Goal: Information Seeking & Learning: Learn about a topic

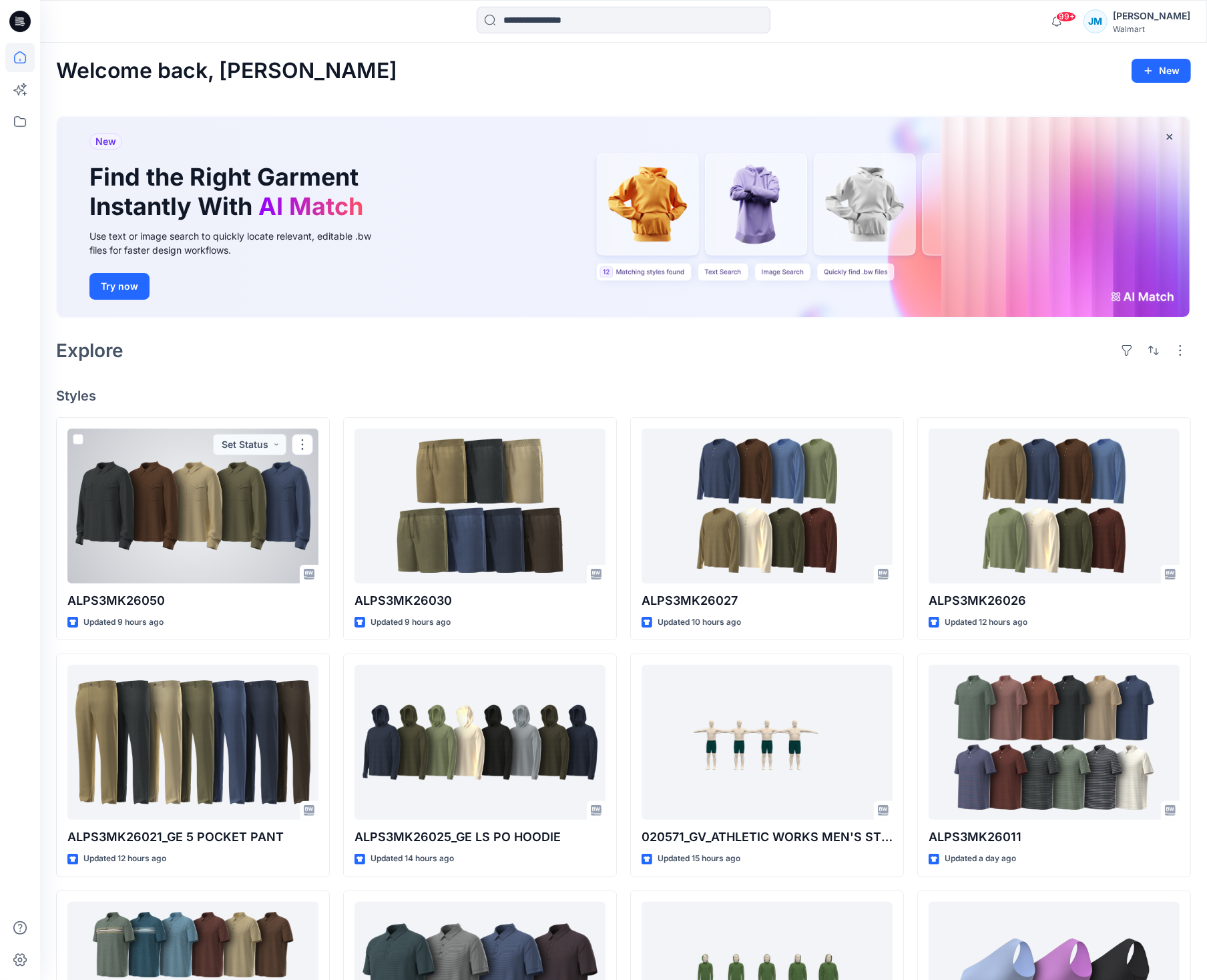
click at [238, 530] on div at bounding box center [193, 506] width 251 height 155
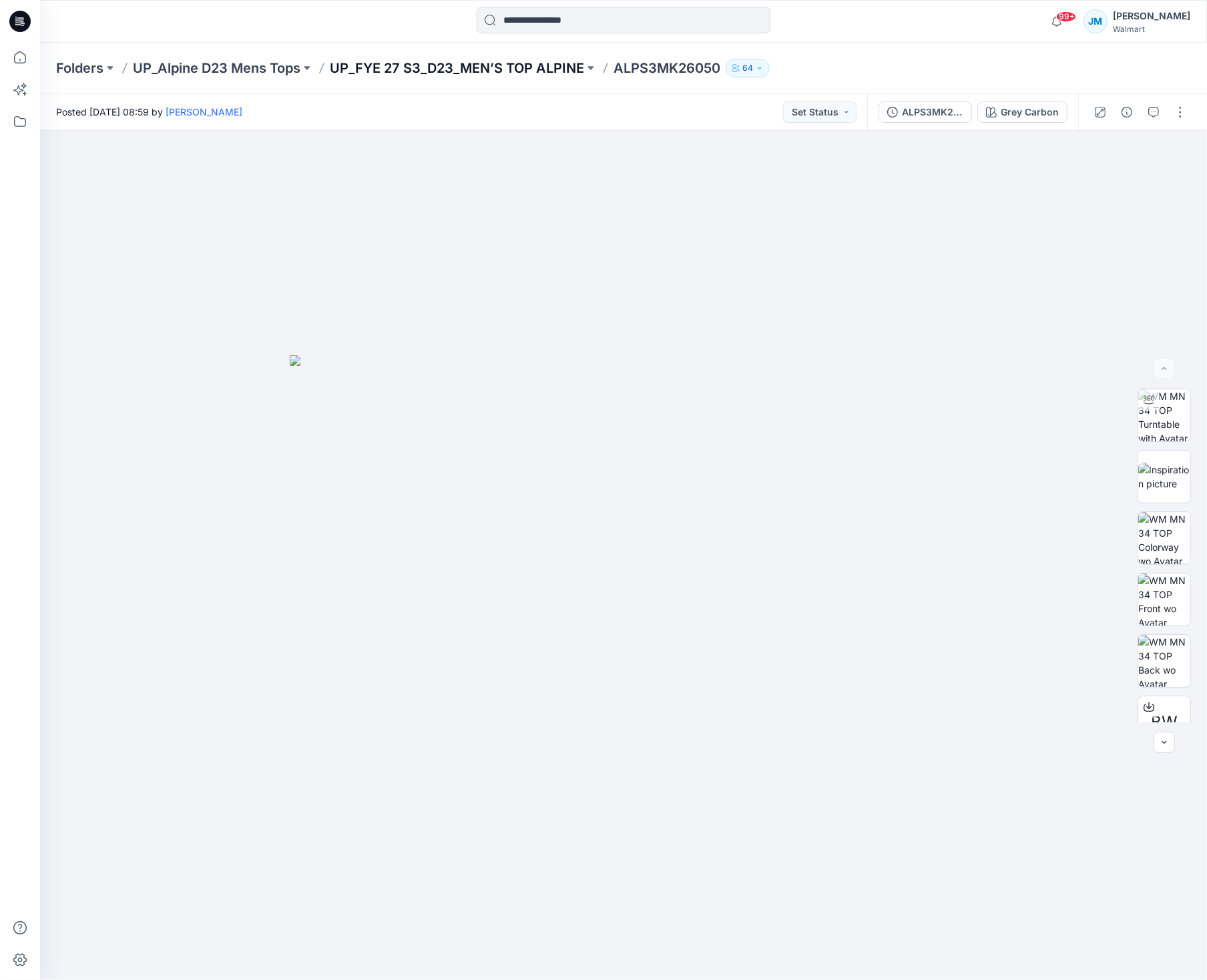
click at [553, 60] on p "UP_FYE 27 S3_D23_MEN’S TOP ALPINE" at bounding box center [457, 68] width 254 height 19
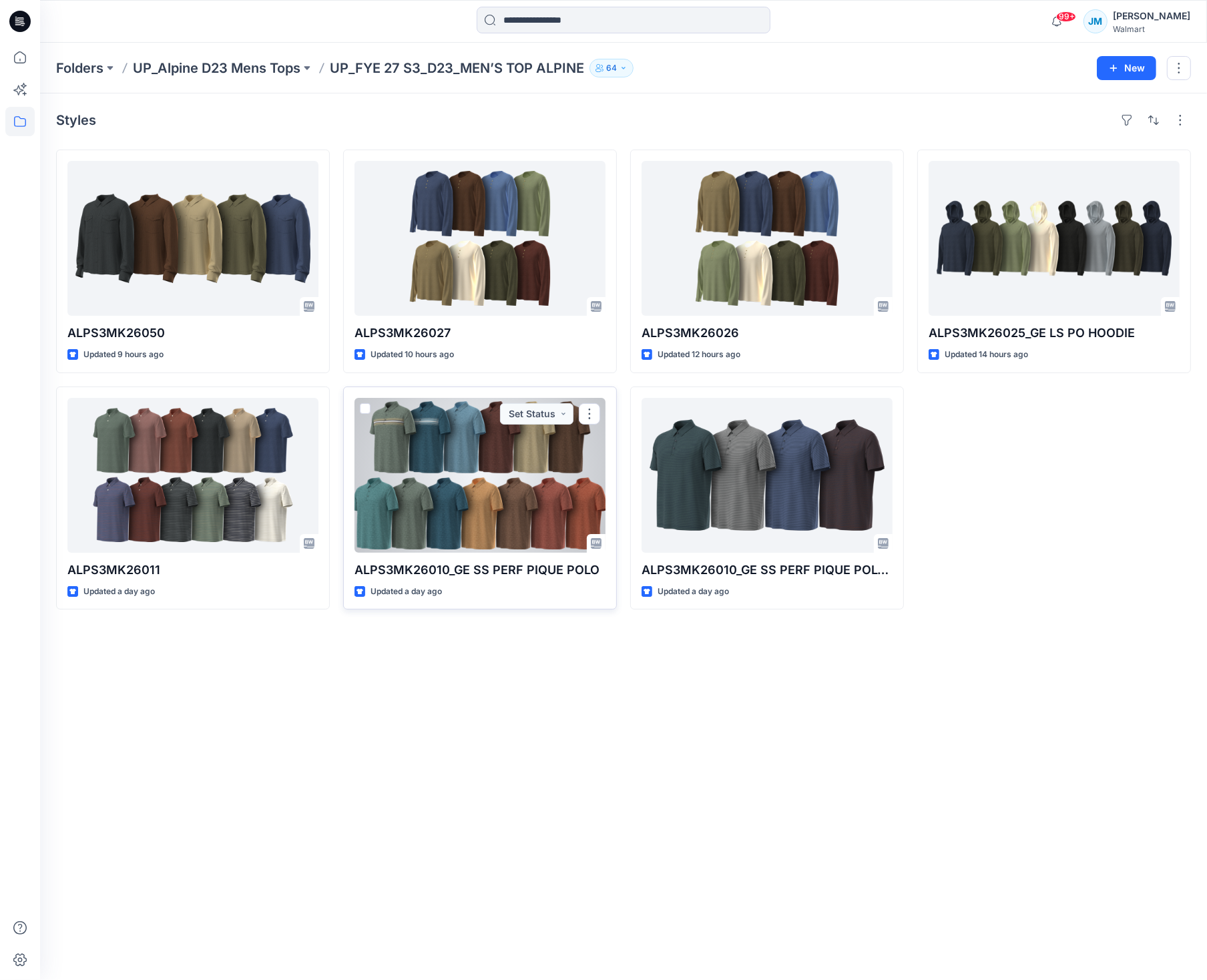
click at [556, 476] on div at bounding box center [480, 475] width 251 height 155
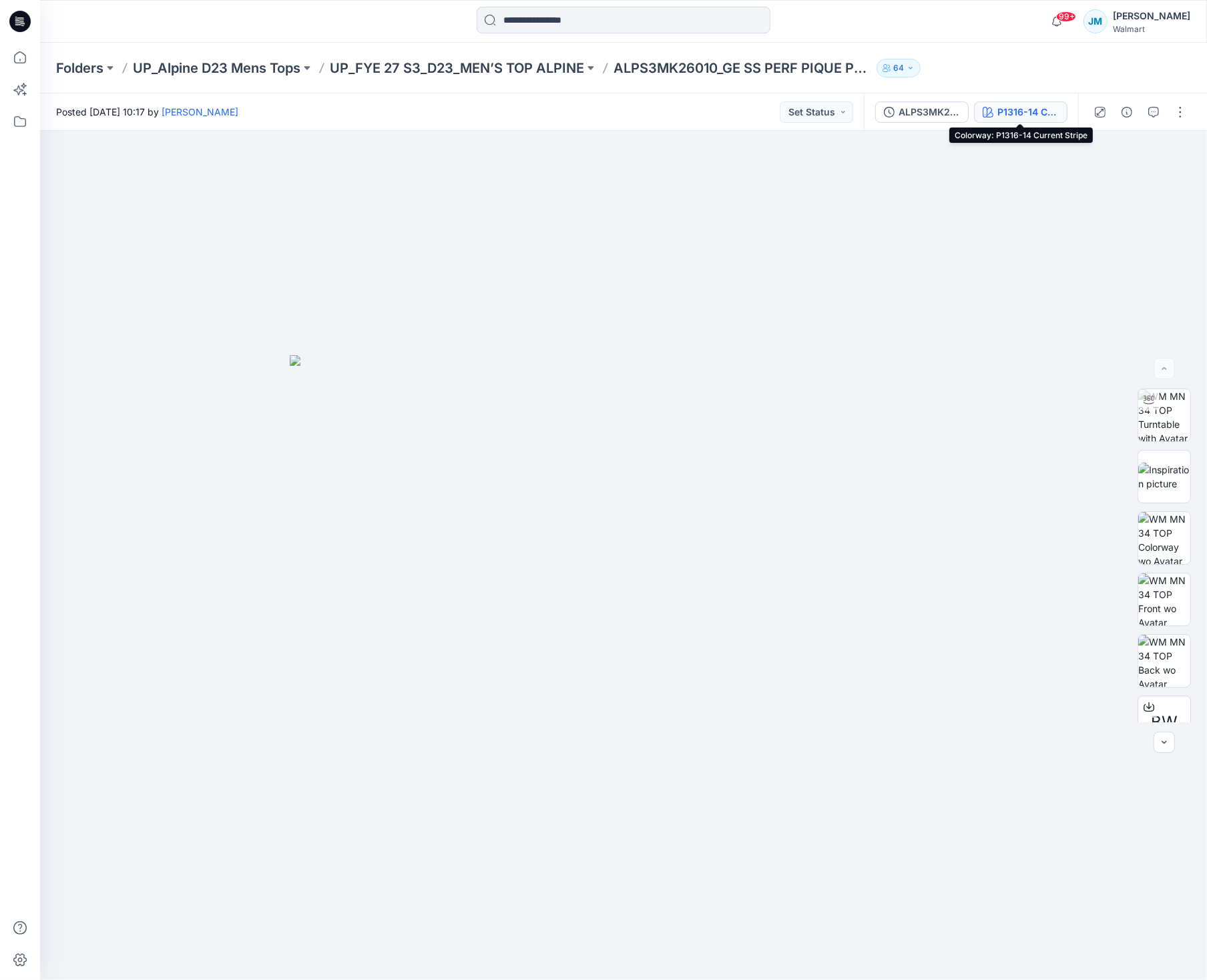
click at [1027, 119] on button "P1316-14 Current Stripe" at bounding box center [1021, 113] width 93 height 22
click at [370, 68] on p "UP_FYE 27 S3_D23_MEN’S TOP ALPINE" at bounding box center [457, 68] width 254 height 19
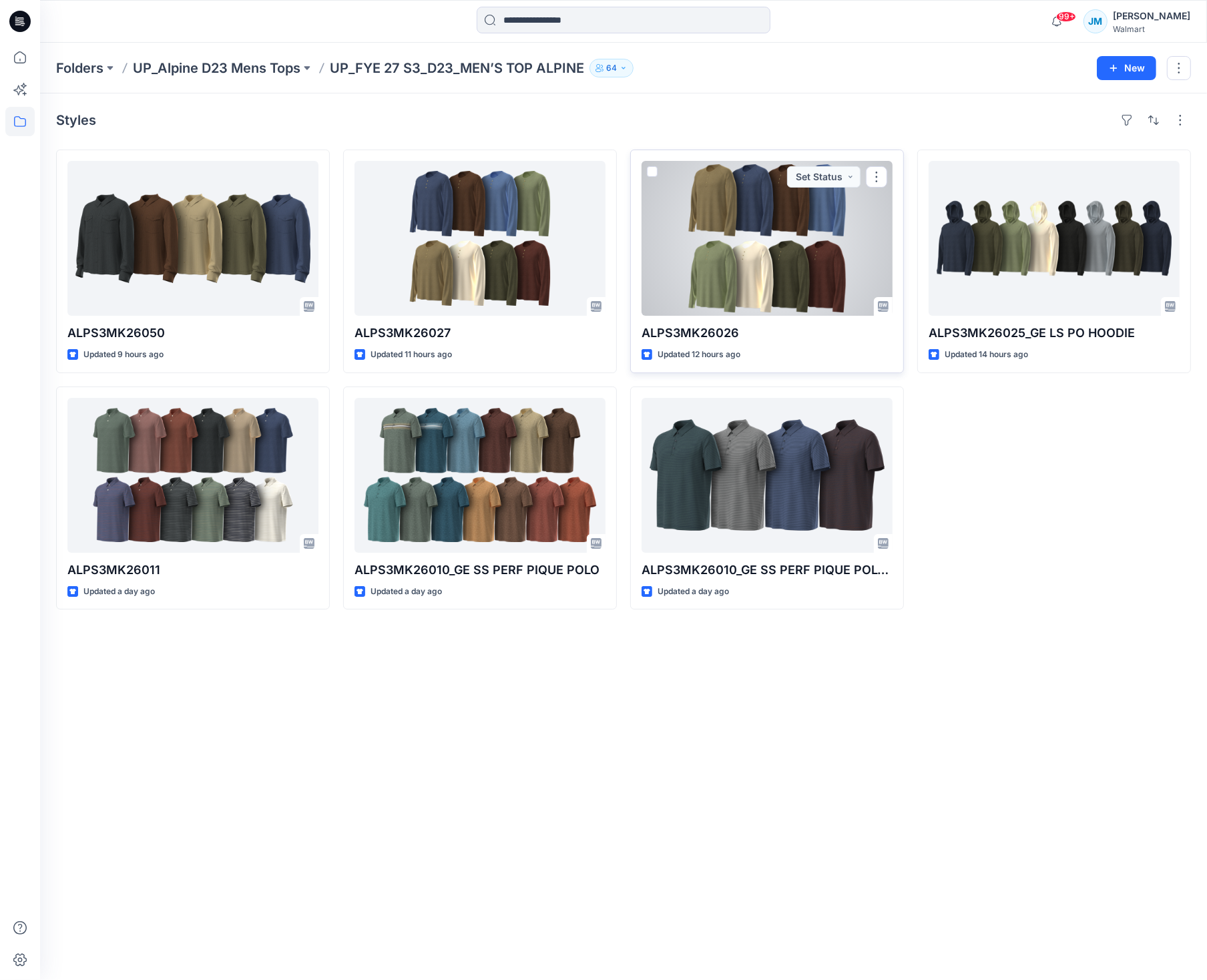
click at [807, 280] on div at bounding box center [767, 238] width 251 height 155
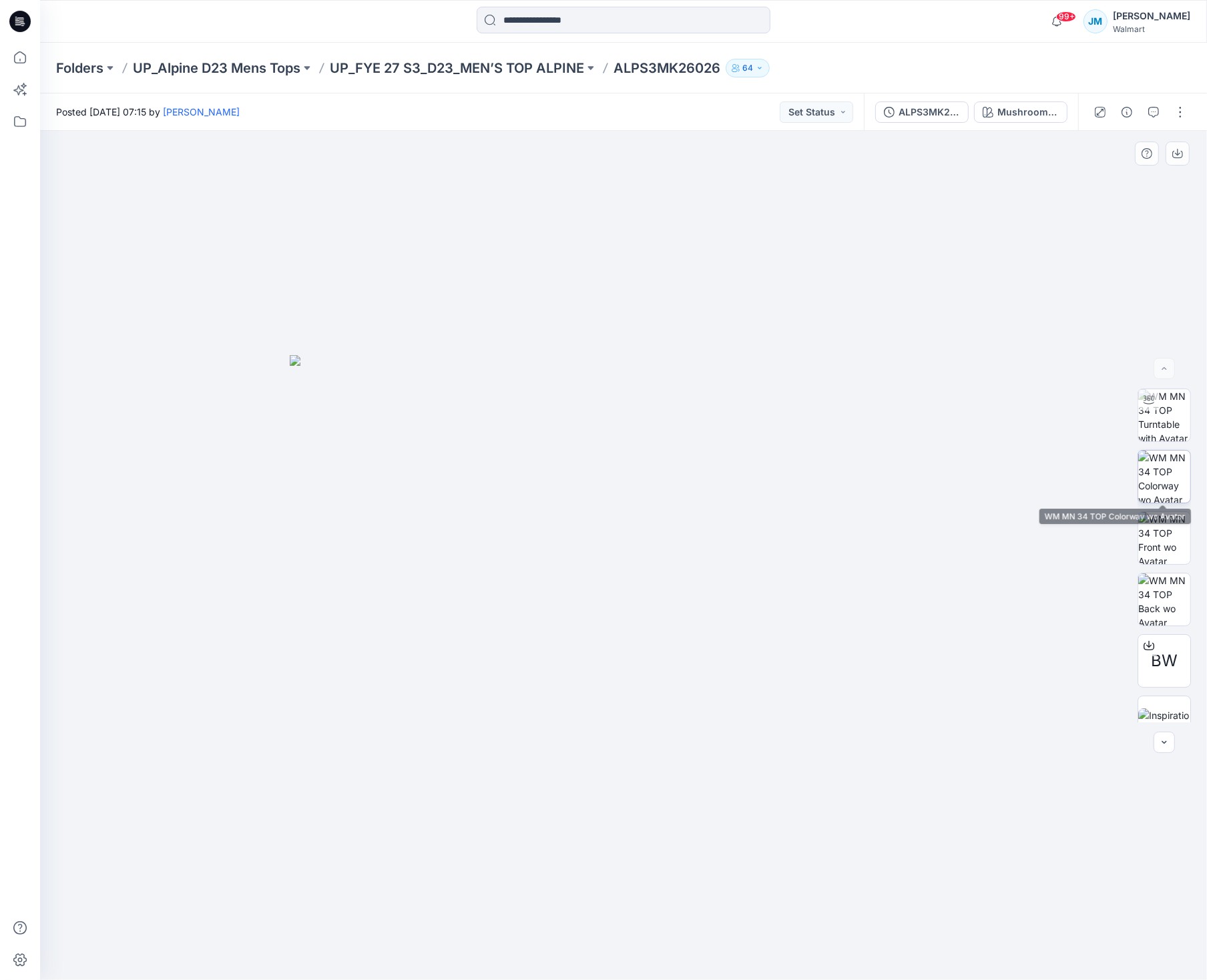
click at [1164, 477] on img at bounding box center [1164, 476] width 52 height 52
click at [1163, 424] on img at bounding box center [1164, 415] width 52 height 52
drag, startPoint x: 627, startPoint y: 962, endPoint x: 637, endPoint y: 940, distance: 24.2
click at [637, 940] on icon at bounding box center [625, 940] width 404 height 50
drag, startPoint x: 638, startPoint y: 956, endPoint x: 708, endPoint y: 955, distance: 70.0
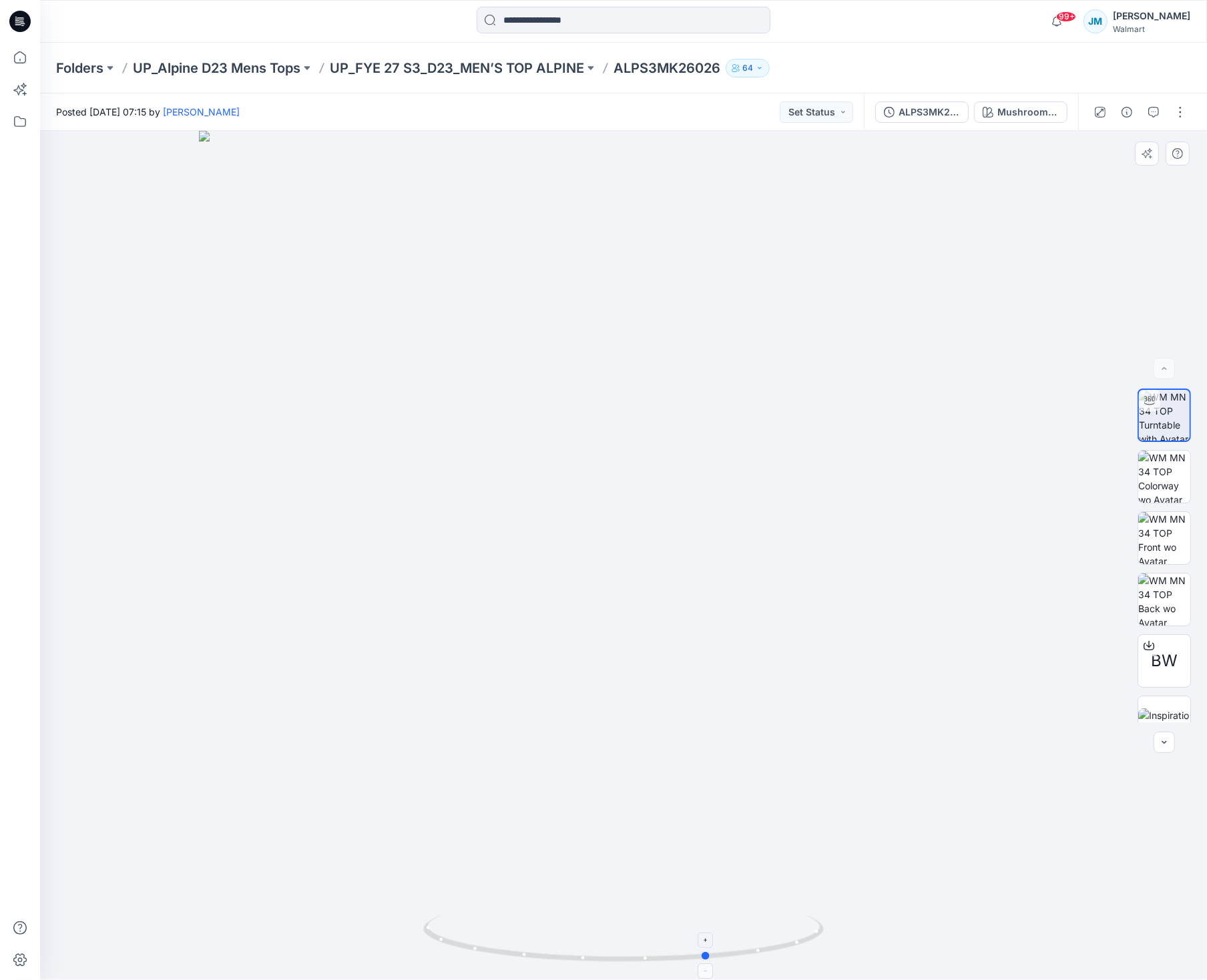
click at [708, 955] on circle at bounding box center [707, 955] width 8 height 8
click at [1037, 115] on div "Mushroom Cap Heather" at bounding box center [1028, 112] width 61 height 14
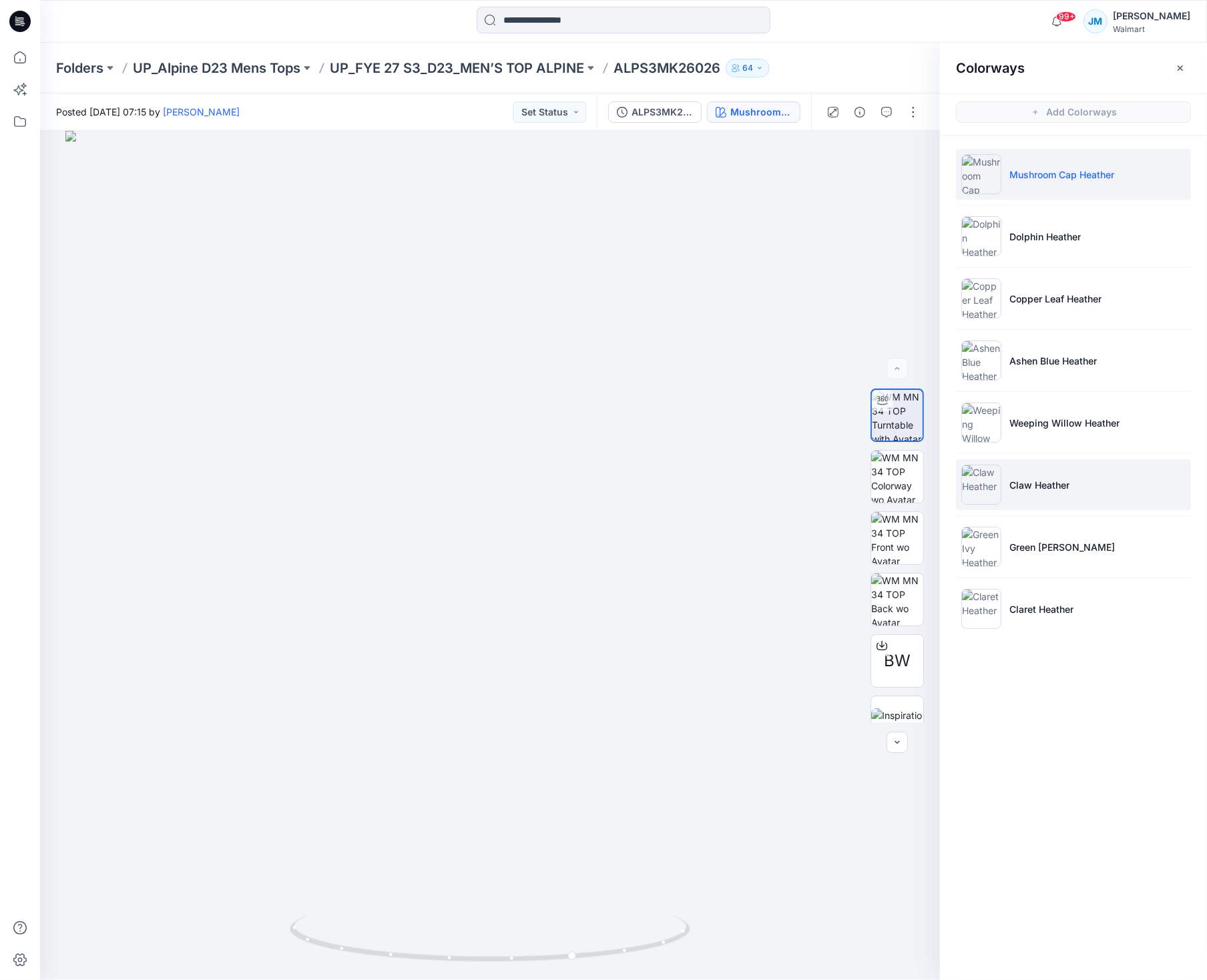
click at [984, 491] on img at bounding box center [981, 484] width 40 height 40
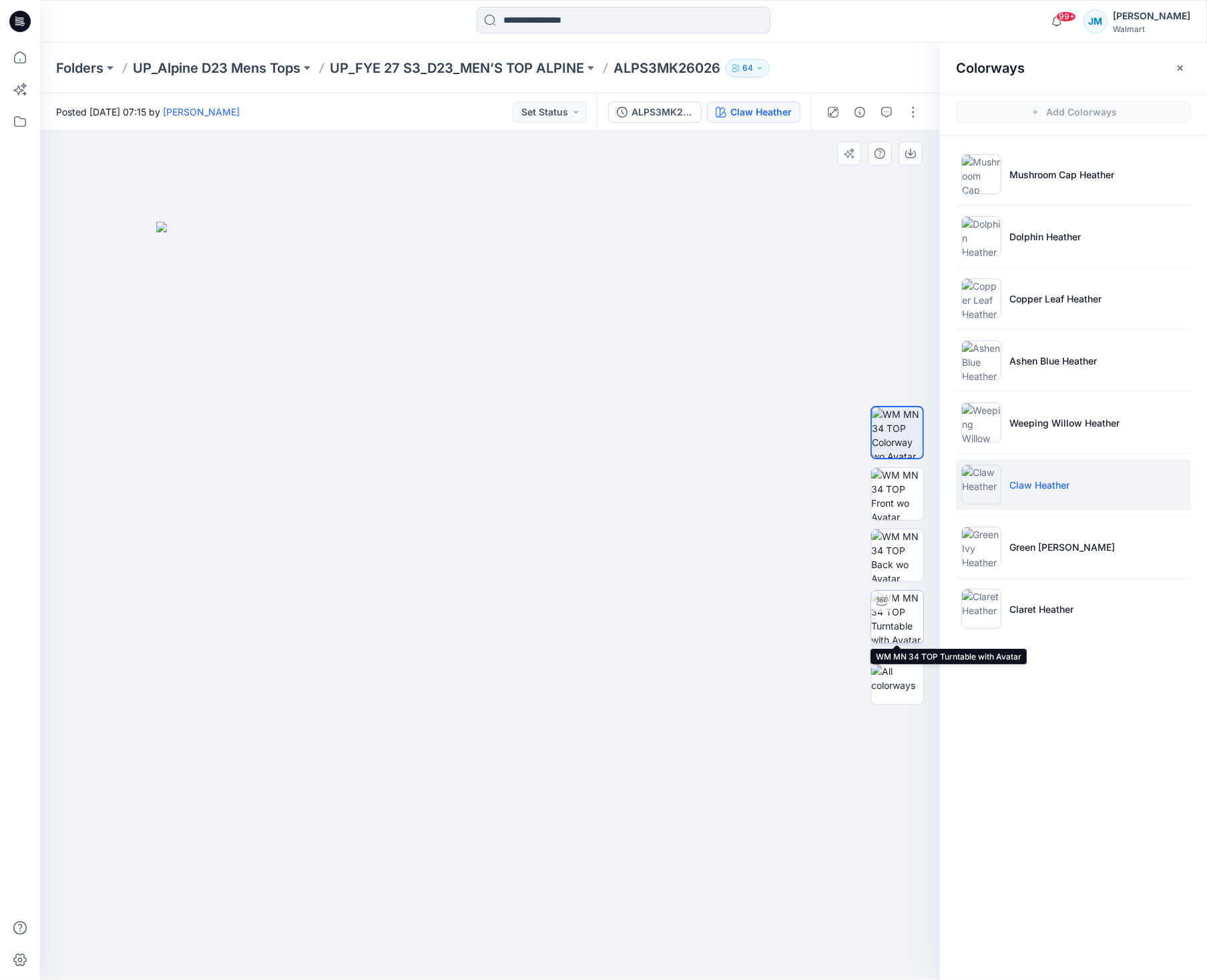
click at [904, 615] on img at bounding box center [897, 617] width 52 height 52
drag, startPoint x: 492, startPoint y: 957, endPoint x: 440, endPoint y: 945, distance: 53.4
click at [440, 945] on icon at bounding box center [492, 940] width 404 height 50
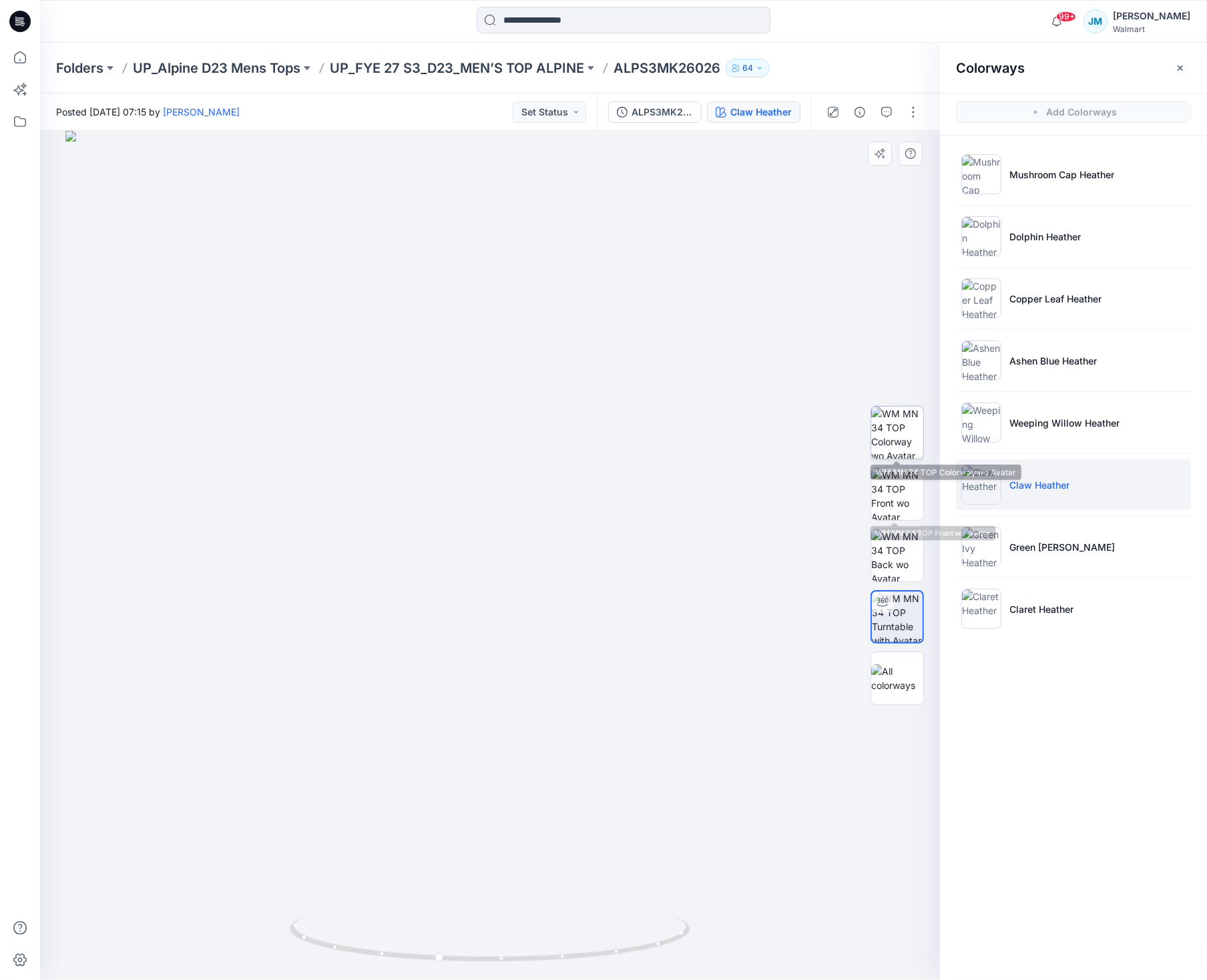
click at [902, 445] on img at bounding box center [897, 432] width 52 height 52
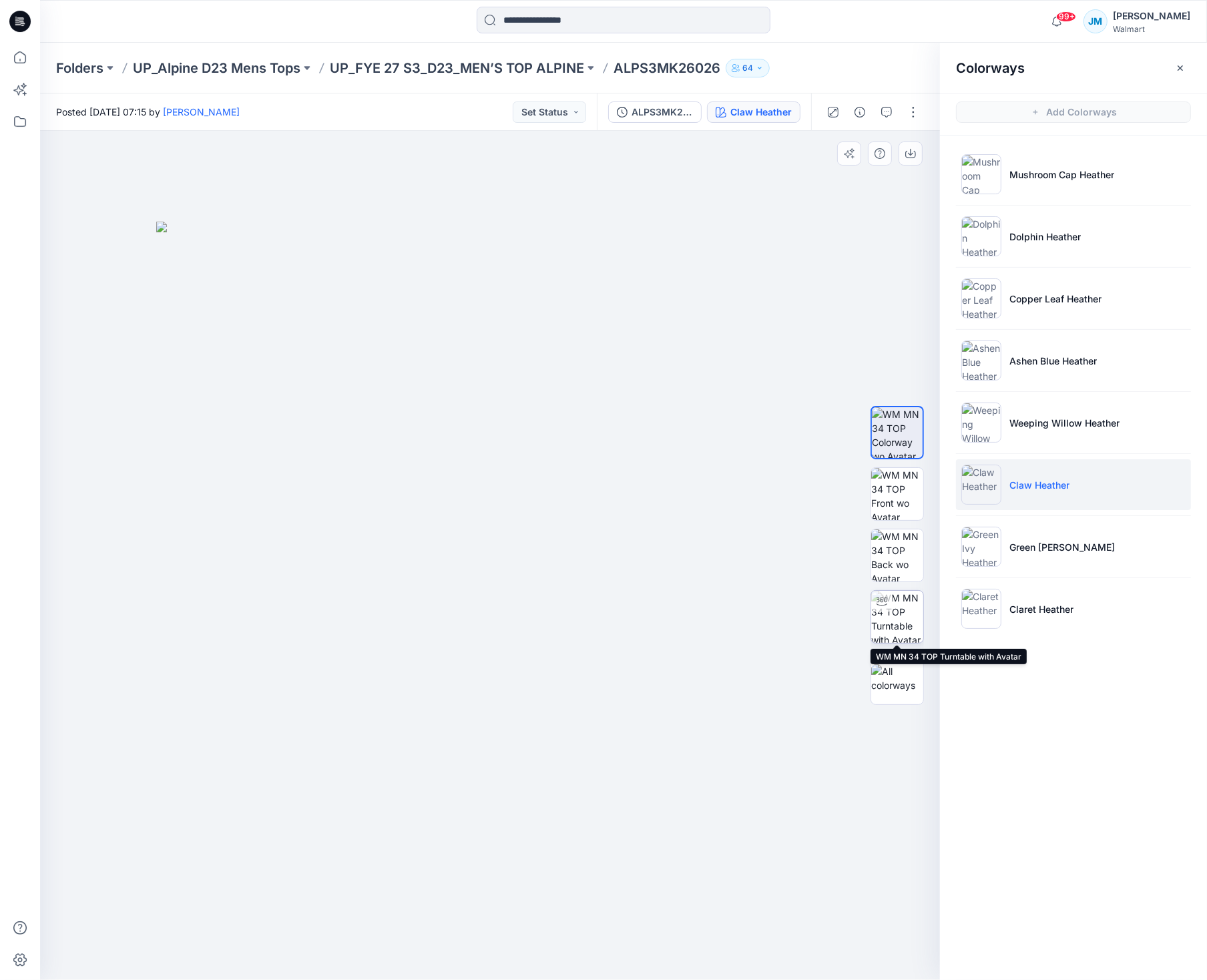
click at [889, 608] on div at bounding box center [882, 602] width 22 height 22
drag, startPoint x: 531, startPoint y: 328, endPoint x: 494, endPoint y: 500, distance: 175.9
click at [528, 607] on img at bounding box center [490, 555] width 1124 height 849
click at [443, 67] on p "UP_FYE 27 S3_D23_MEN’S TOP ALPINE" at bounding box center [457, 68] width 254 height 19
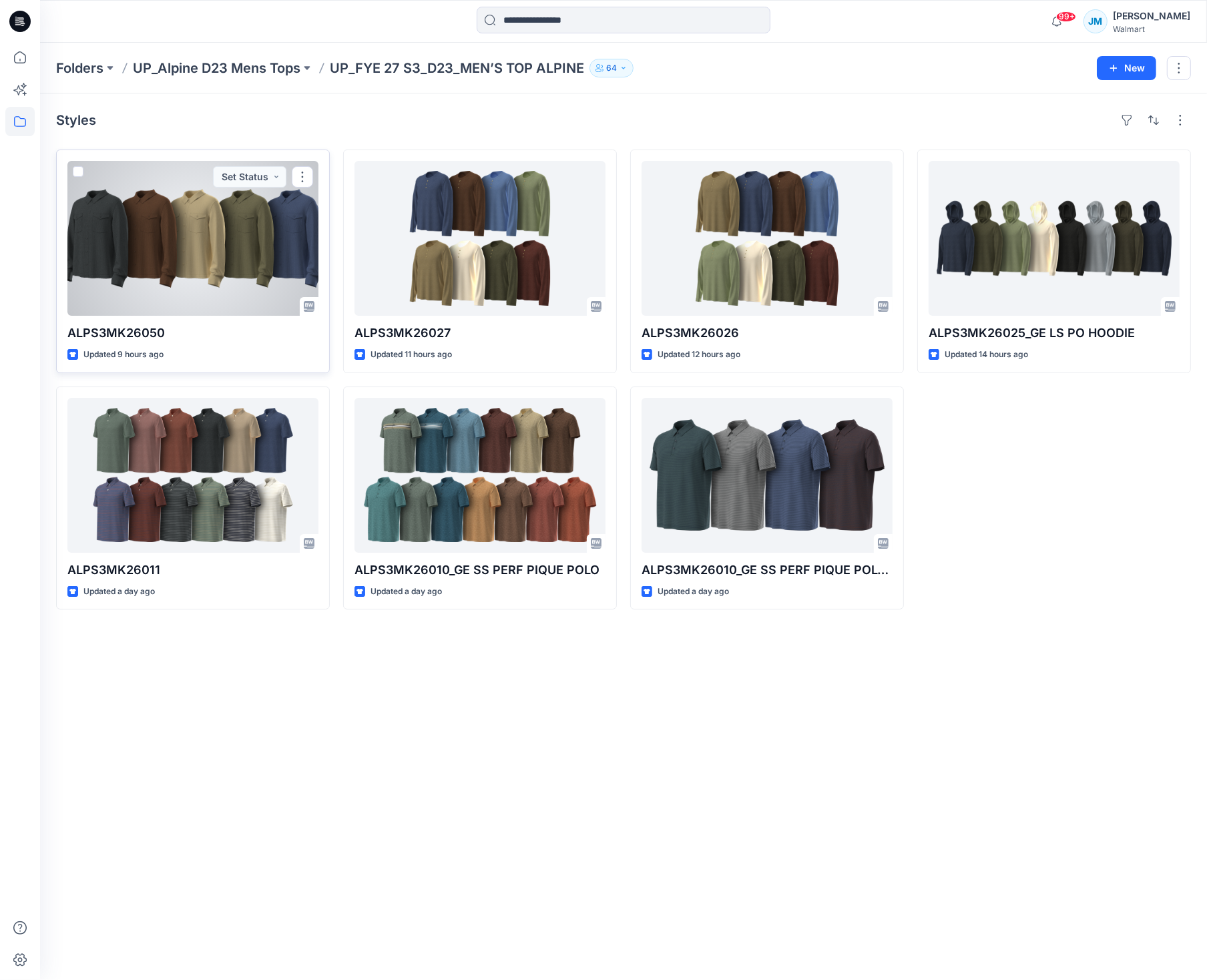
click at [242, 239] on div at bounding box center [193, 238] width 251 height 155
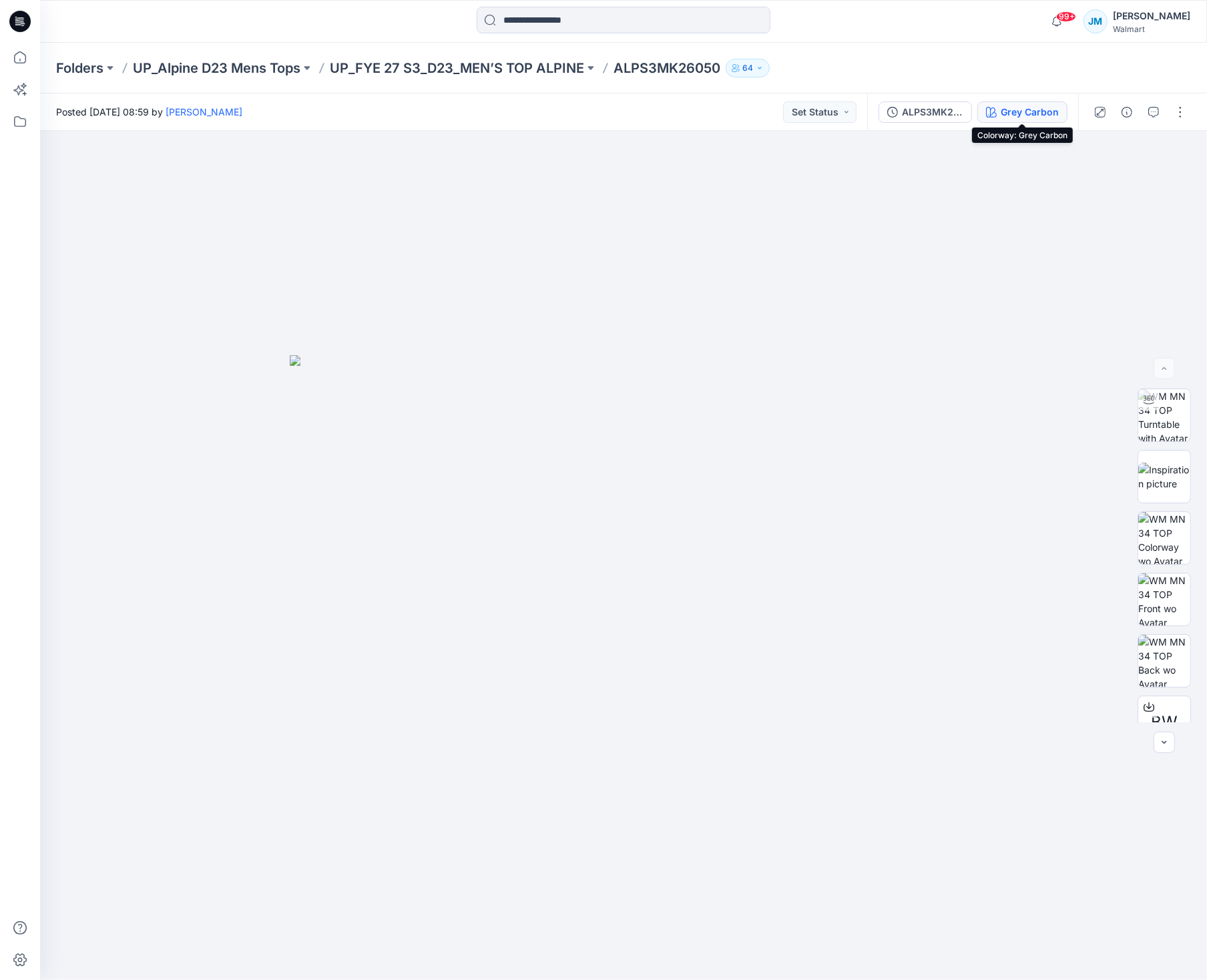
click at [1030, 111] on div "Grey Carbon" at bounding box center [1030, 112] width 58 height 14
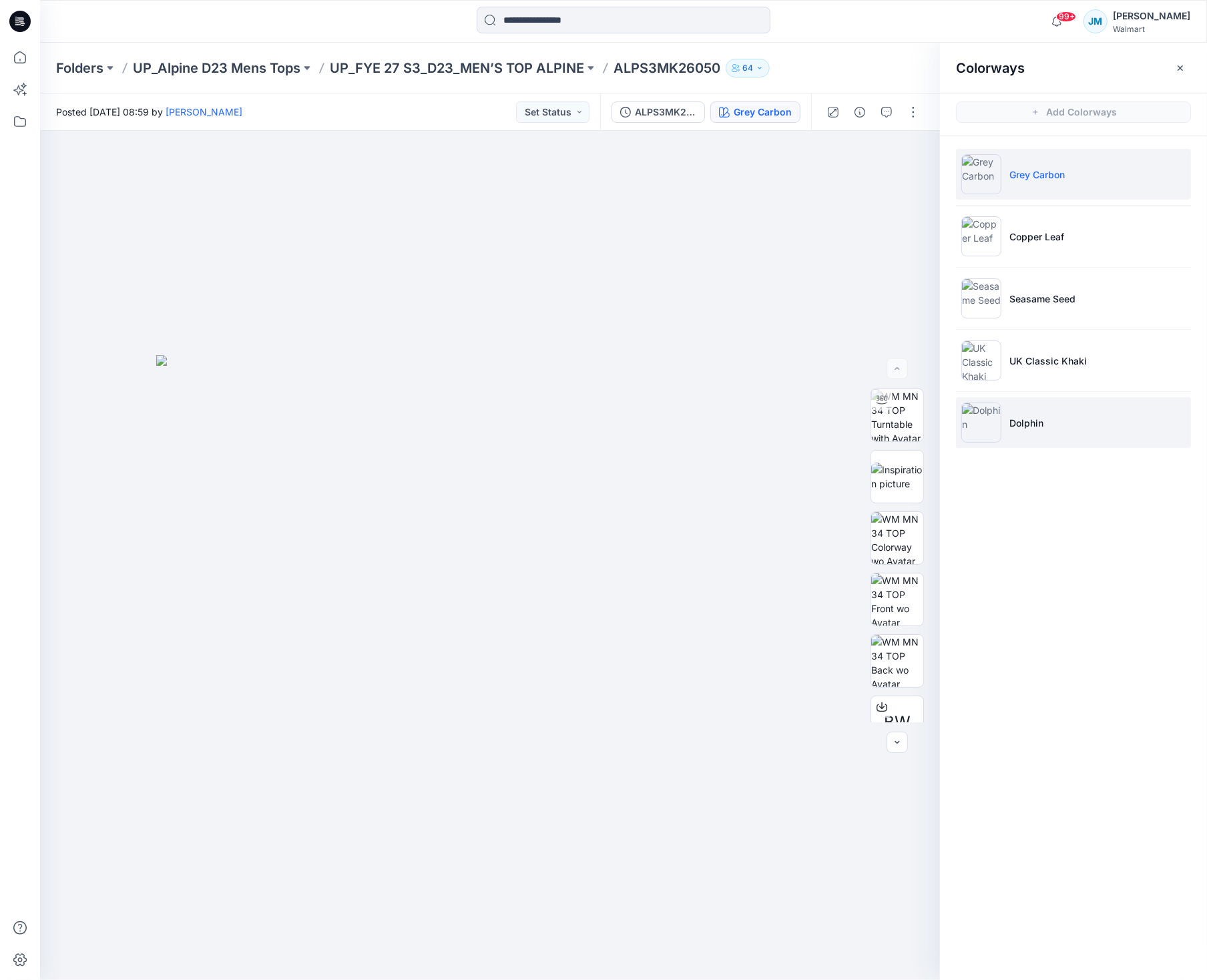
click at [977, 421] on img at bounding box center [981, 422] width 40 height 40
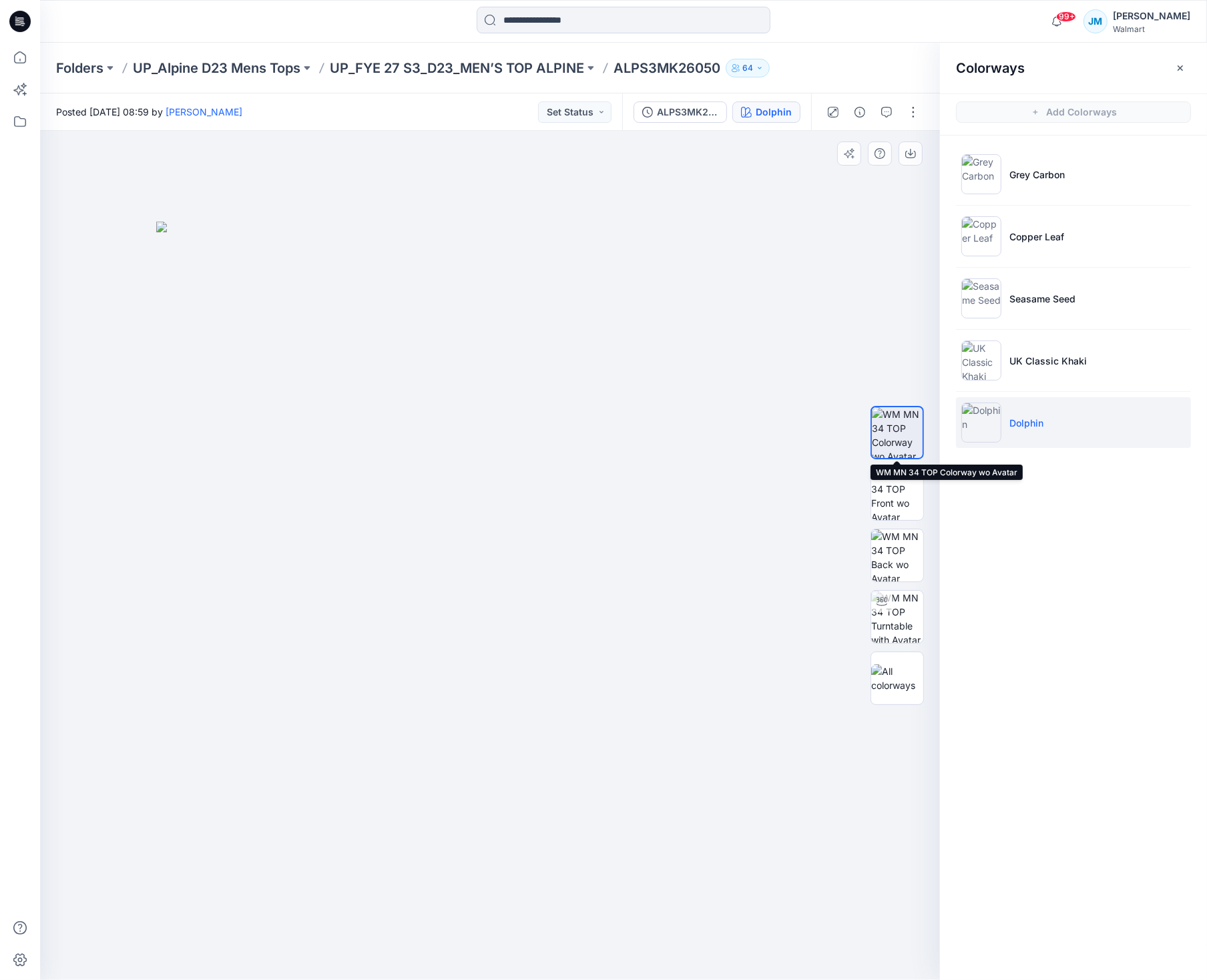
click at [906, 434] on img at bounding box center [897, 432] width 51 height 51
click at [906, 632] on img at bounding box center [897, 617] width 52 height 52
drag, startPoint x: 539, startPoint y: 241, endPoint x: 541, endPoint y: 407, distance: 166.0
click at [541, 407] on img at bounding box center [492, 555] width 1124 height 849
drag, startPoint x: 491, startPoint y: 960, endPoint x: 697, endPoint y: 940, distance: 207.0
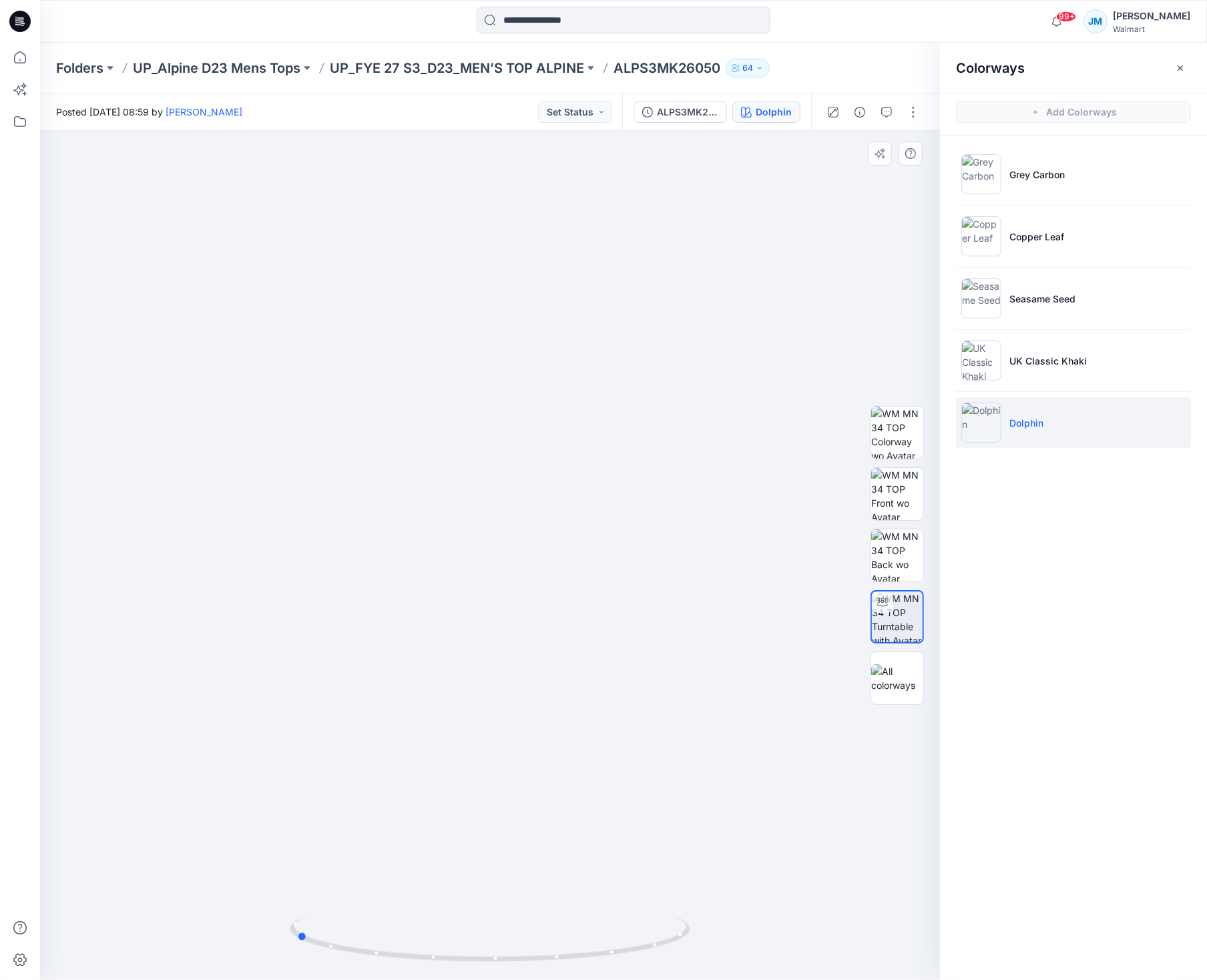
click at [697, 940] on div at bounding box center [489, 555] width 900 height 849
click at [902, 429] on img at bounding box center [897, 432] width 52 height 52
click at [901, 499] on img at bounding box center [897, 494] width 52 height 52
click at [897, 618] on img at bounding box center [897, 617] width 52 height 52
click at [900, 681] on img at bounding box center [897, 678] width 52 height 28
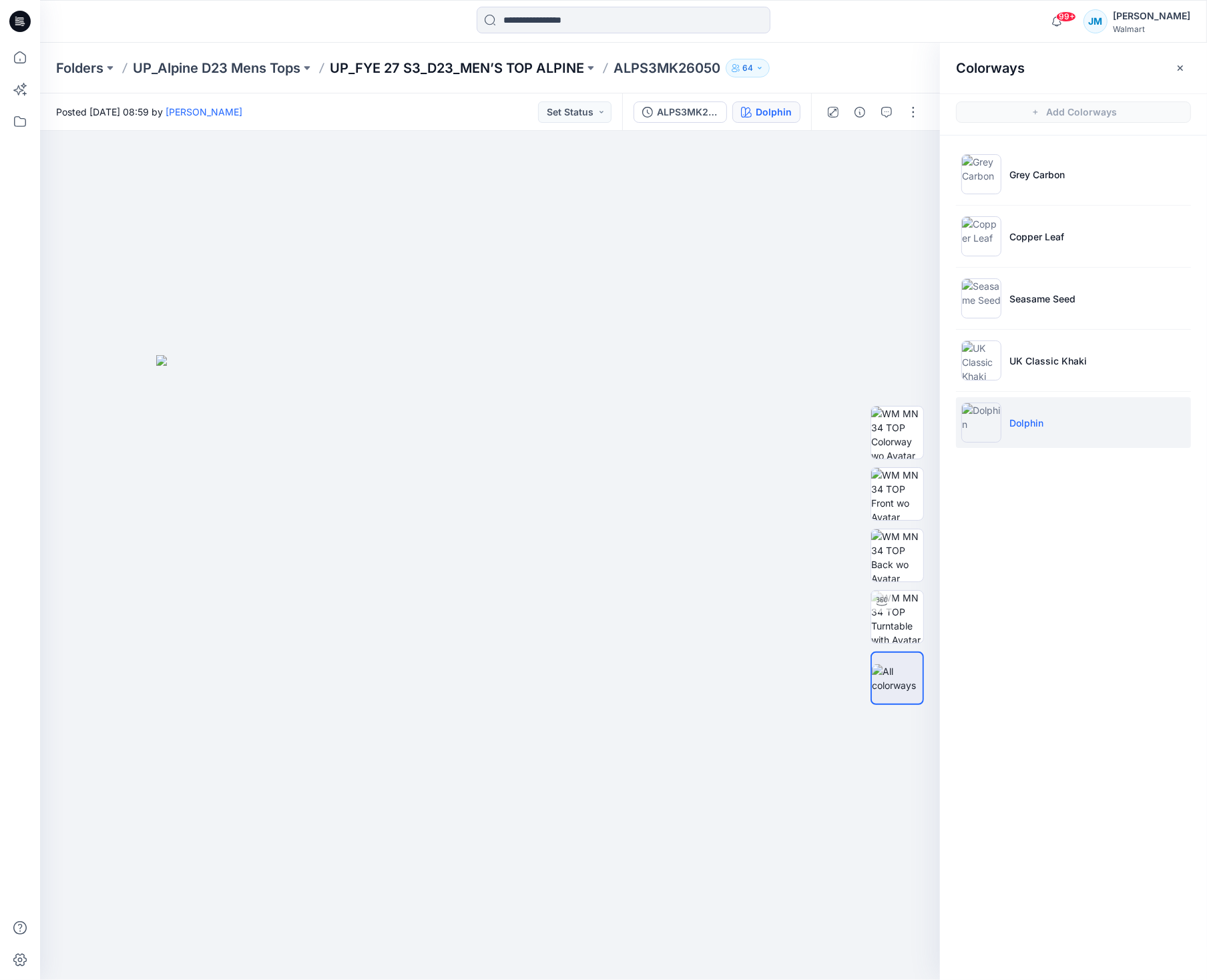
click at [540, 66] on p "UP_FYE 27 S3_D23_MEN’S TOP ALPINE" at bounding box center [457, 68] width 254 height 19
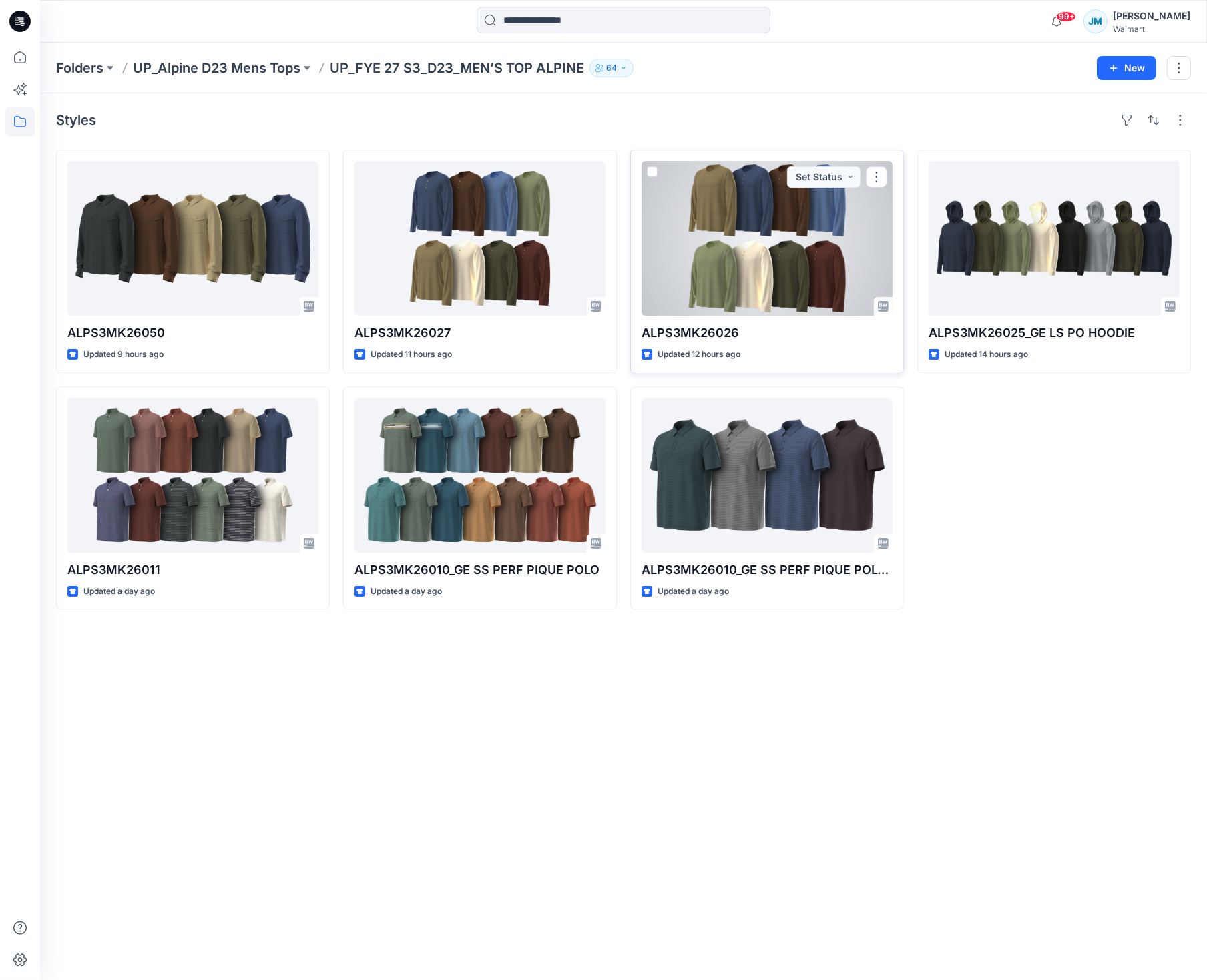
click at [731, 255] on div at bounding box center [767, 238] width 251 height 155
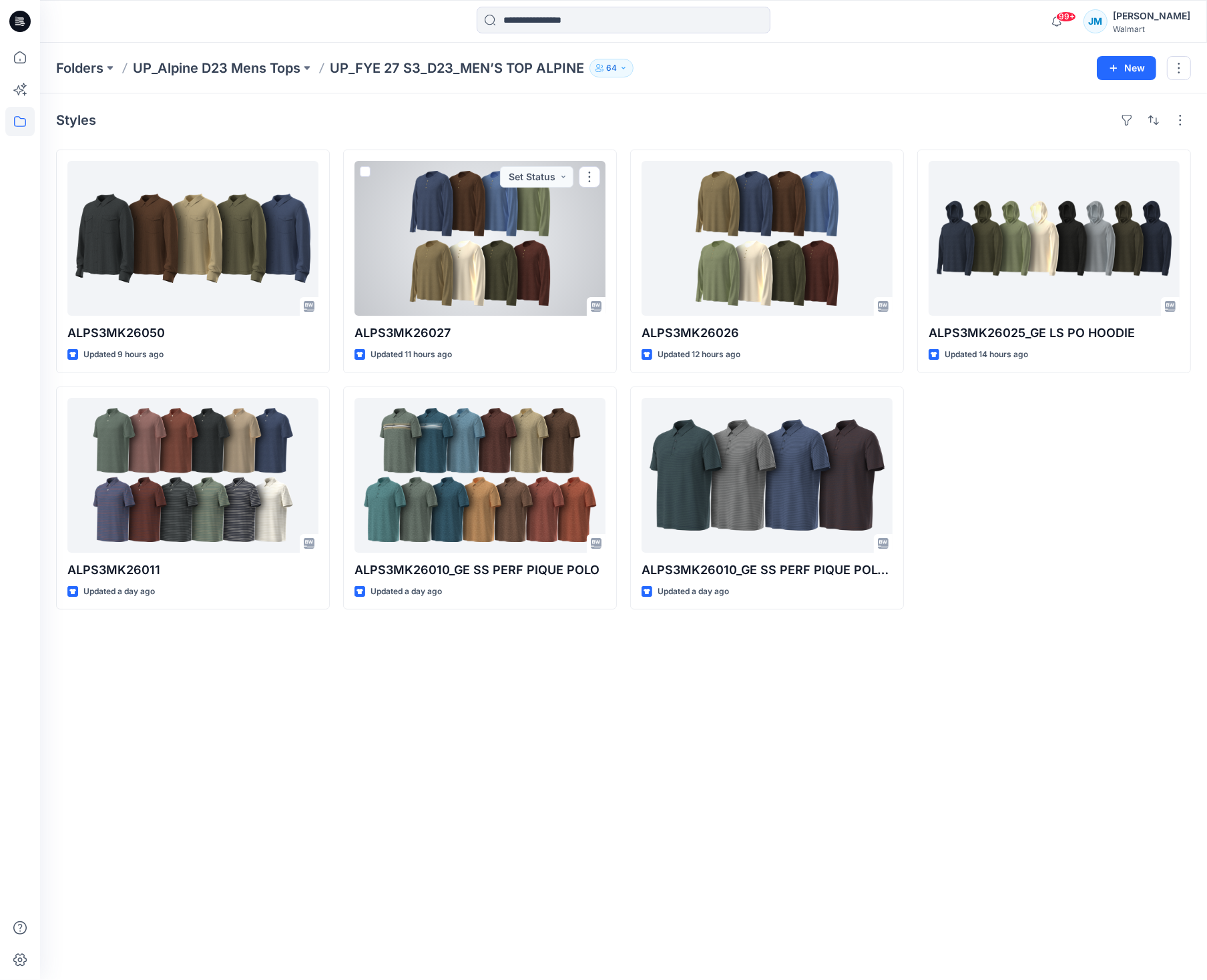
click at [497, 263] on div at bounding box center [480, 238] width 251 height 155
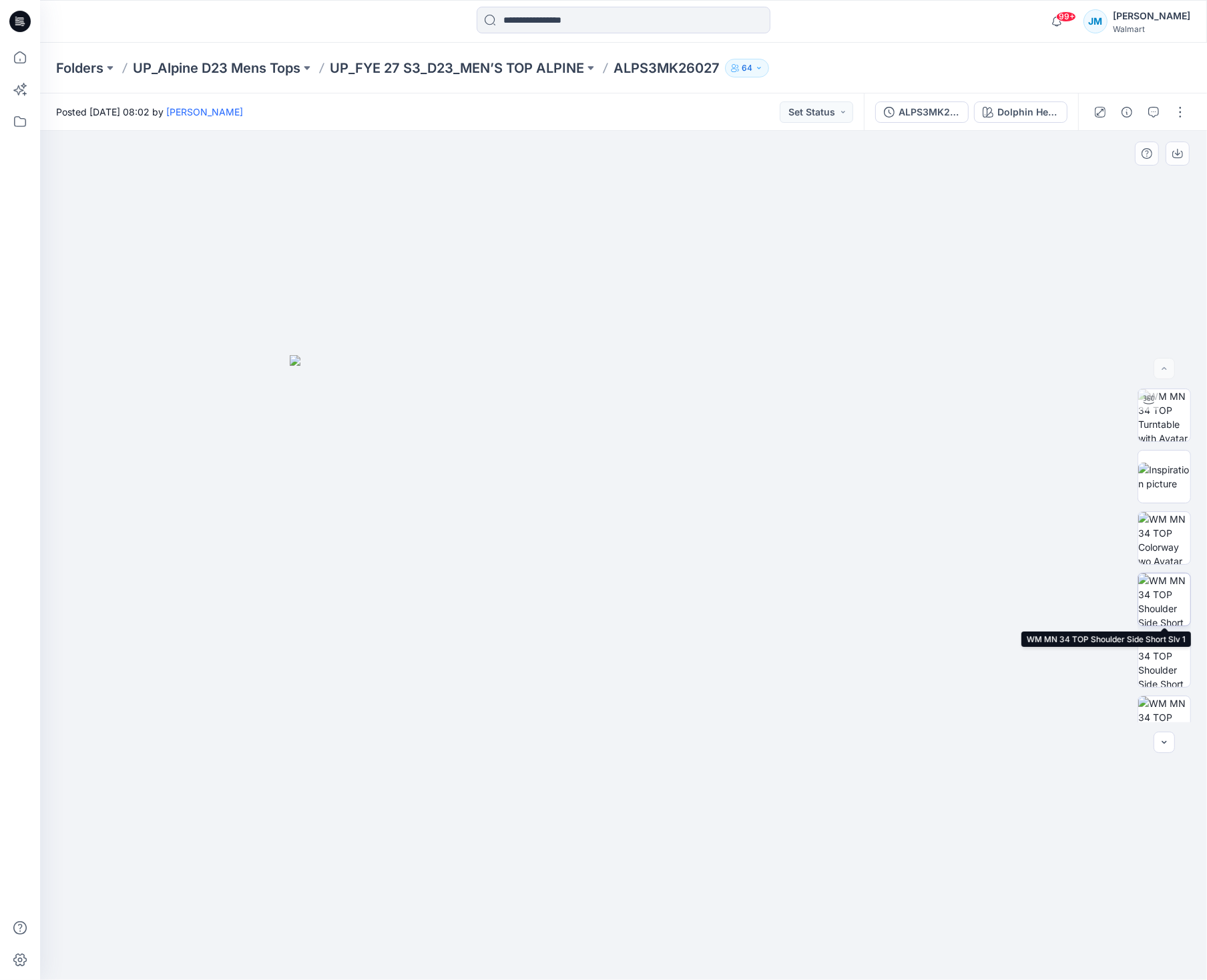
click at [1164, 605] on img at bounding box center [1164, 600] width 52 height 52
click at [1167, 657] on img at bounding box center [1164, 661] width 52 height 52
click at [1175, 706] on img at bounding box center [1164, 722] width 52 height 52
drag, startPoint x: 1169, startPoint y: 638, endPoint x: 1160, endPoint y: 548, distance: 90.4
click at [1162, 548] on div "BW" at bounding box center [1164, 555] width 53 height 333
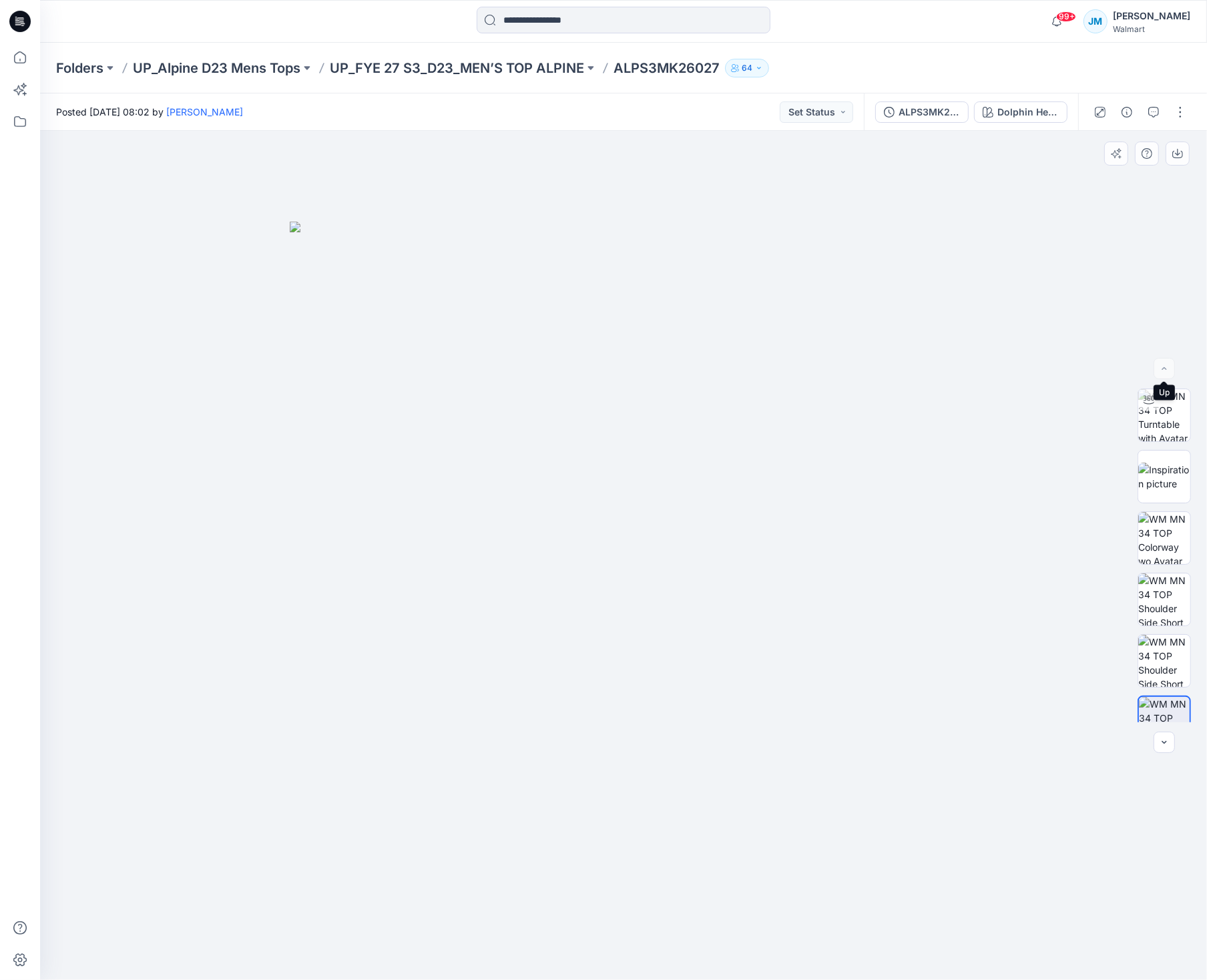
click at [1167, 369] on div at bounding box center [1164, 369] width 22 height 22
click at [1164, 746] on icon "button" at bounding box center [1164, 742] width 11 height 11
click at [1165, 746] on icon "button" at bounding box center [1164, 742] width 11 height 11
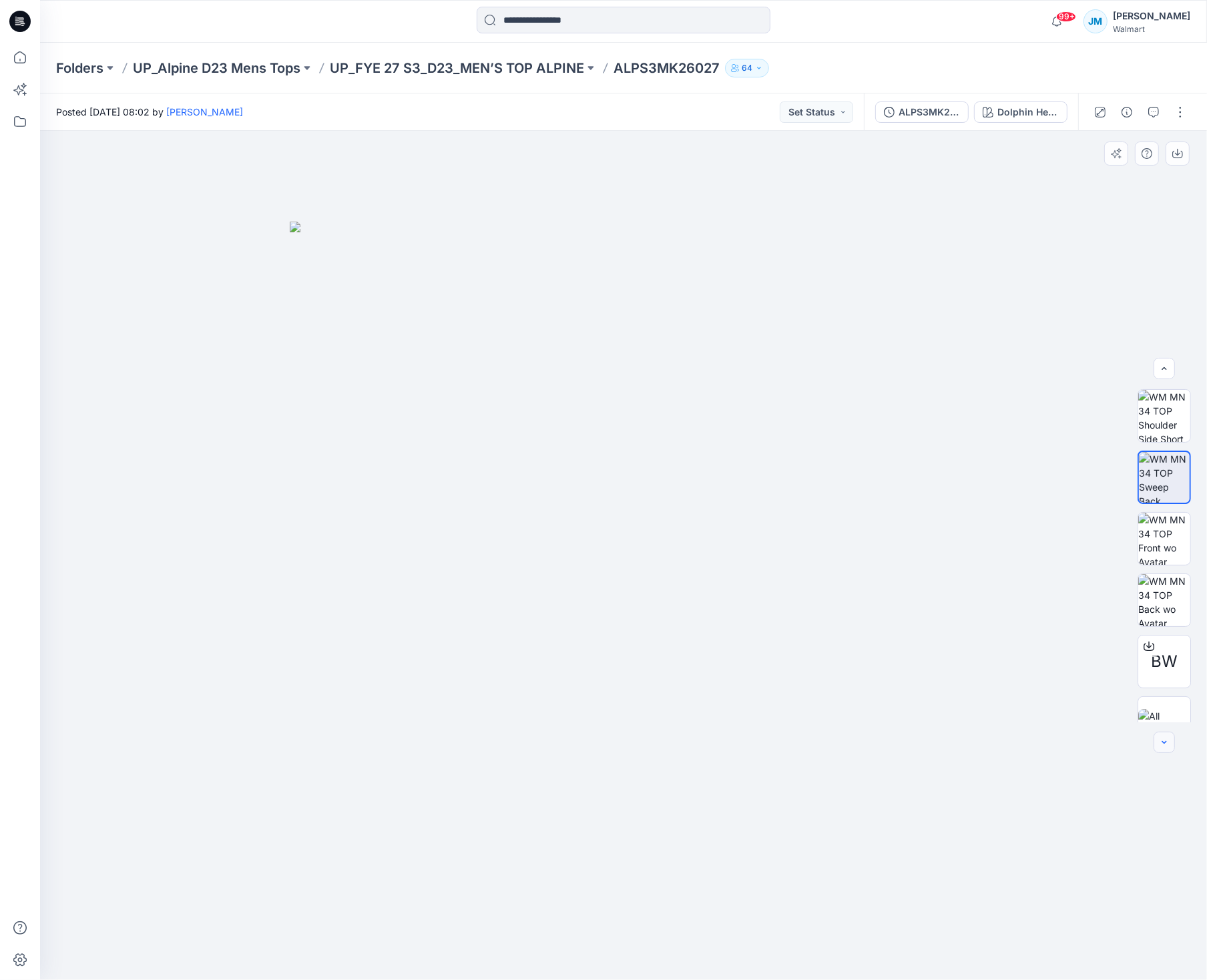
click at [1165, 746] on icon "button" at bounding box center [1164, 742] width 11 height 11
click at [1168, 512] on img at bounding box center [1164, 511] width 52 height 52
click at [1167, 562] on img at bounding box center [1164, 573] width 52 height 52
click at [1169, 706] on img at bounding box center [1164, 695] width 52 height 28
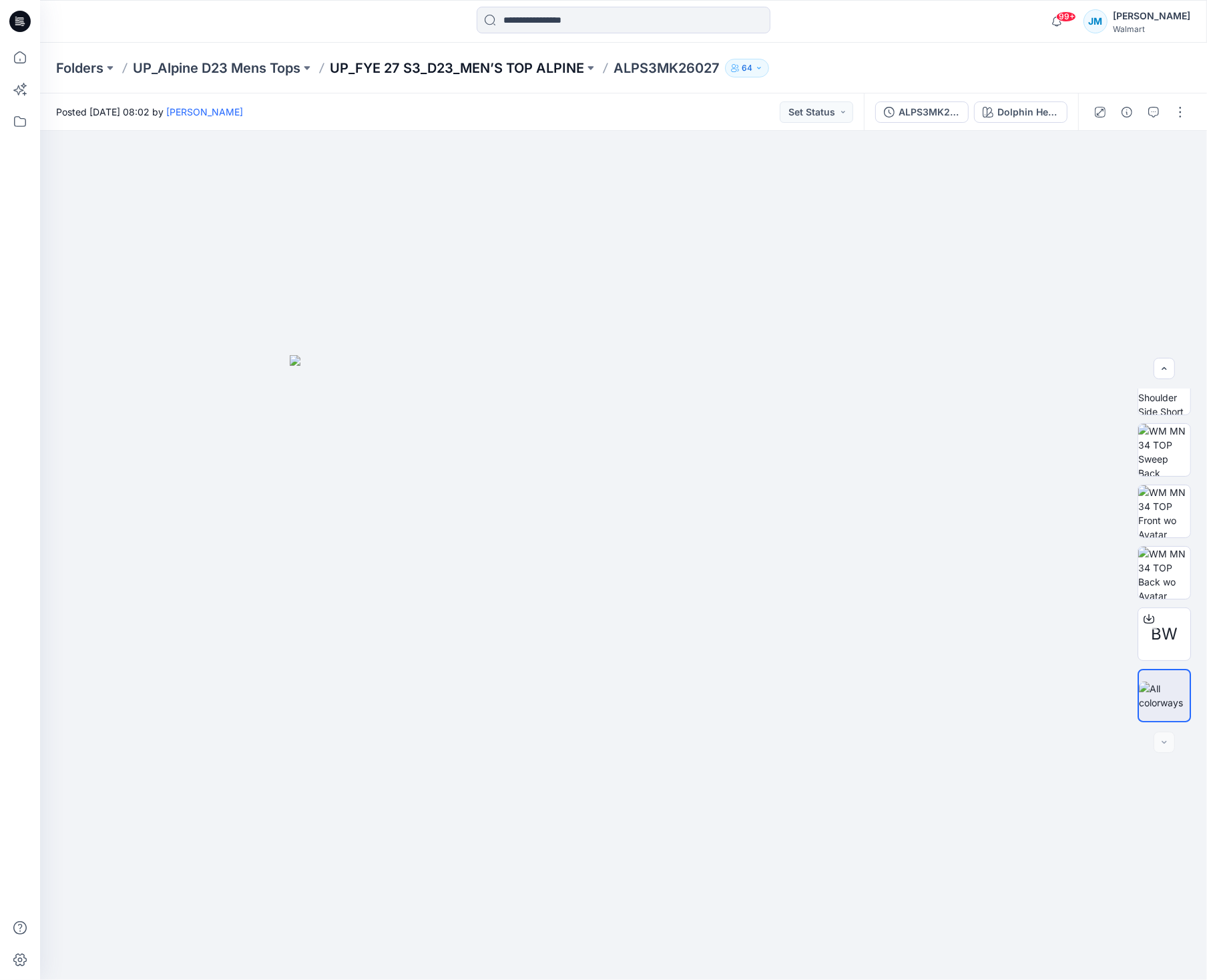
click at [538, 63] on p "UP_FYE 27 S3_D23_MEN’S TOP ALPINE" at bounding box center [457, 68] width 254 height 19
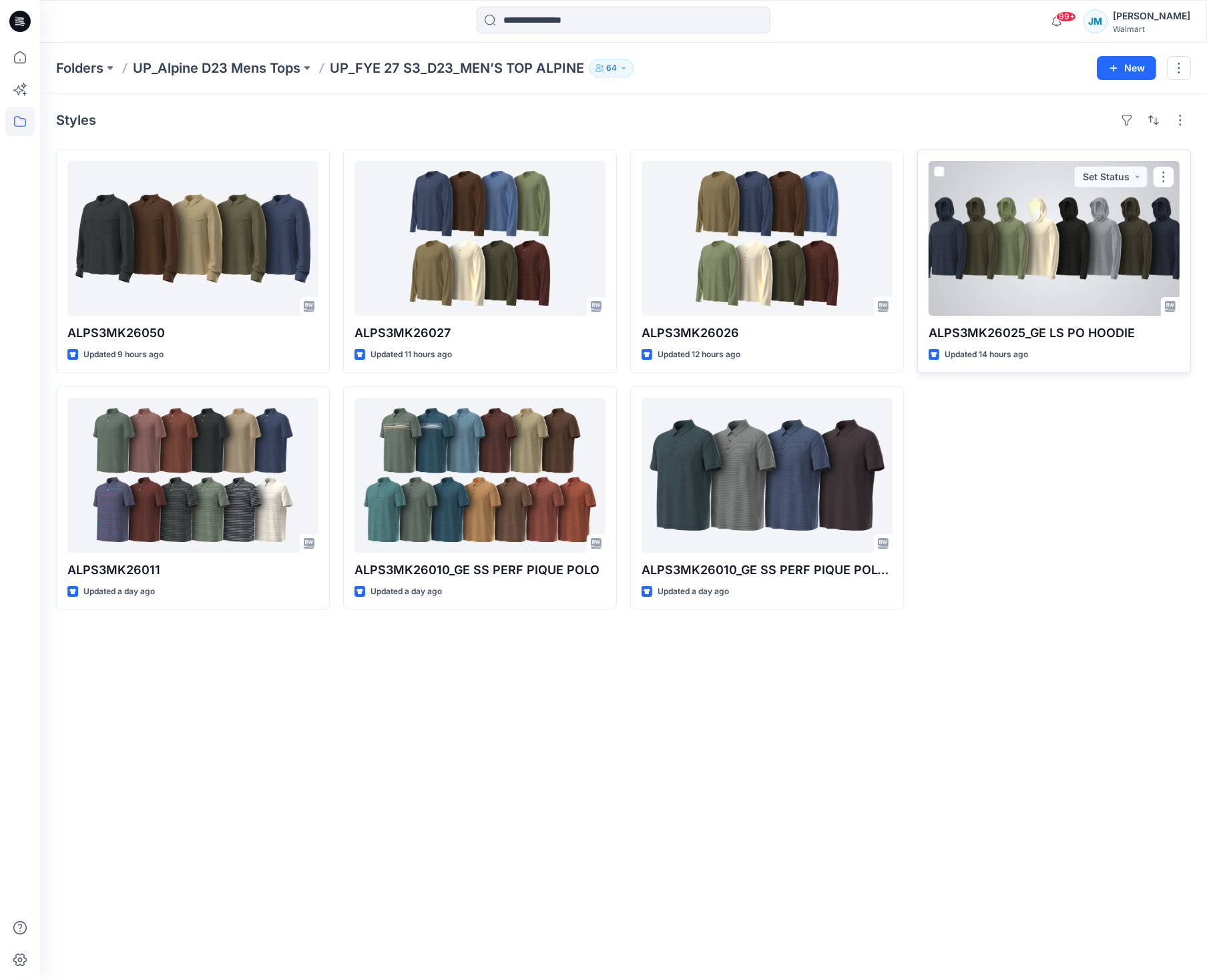
click at [989, 263] on div at bounding box center [1055, 238] width 251 height 155
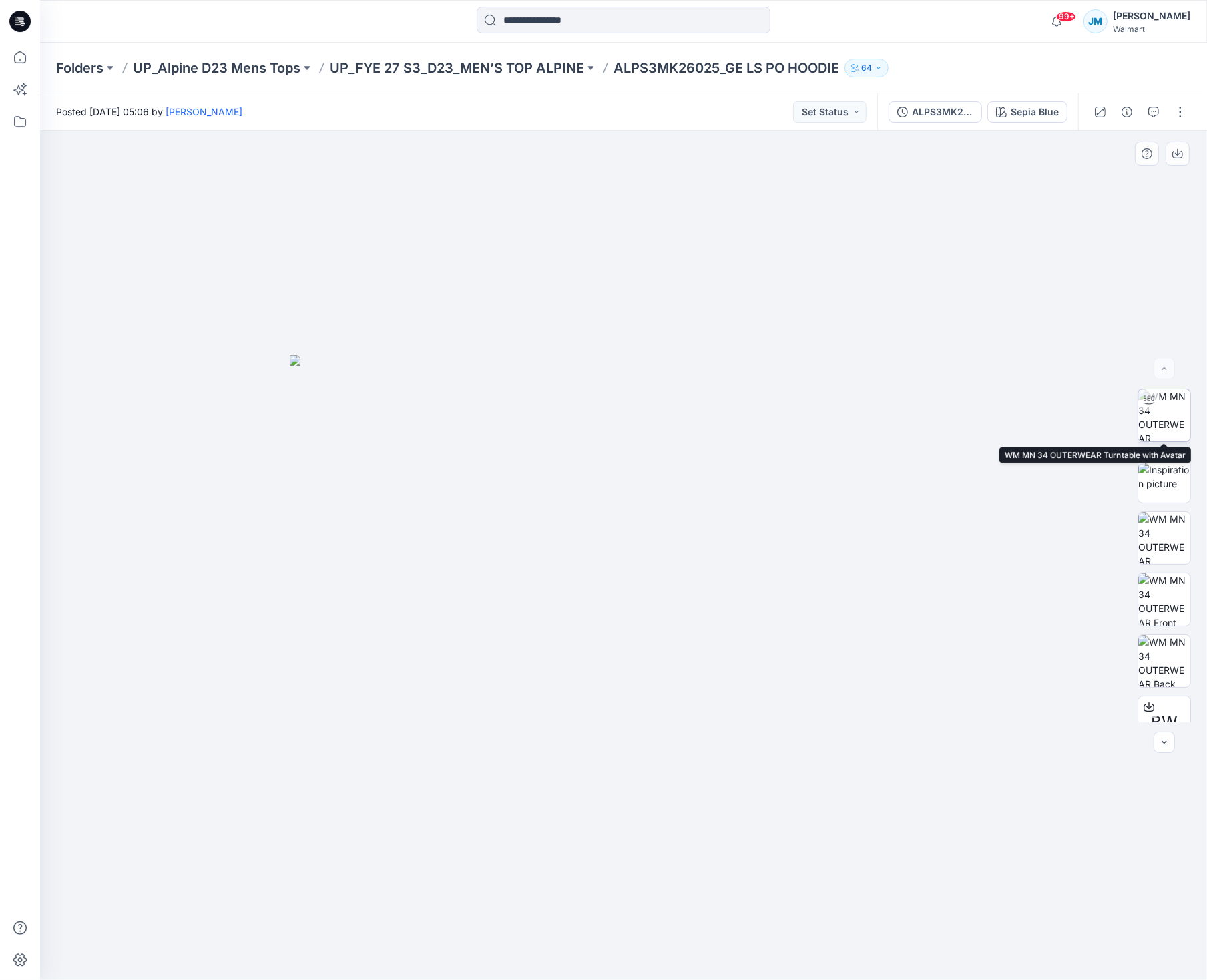
click at [1164, 416] on img at bounding box center [1164, 415] width 52 height 52
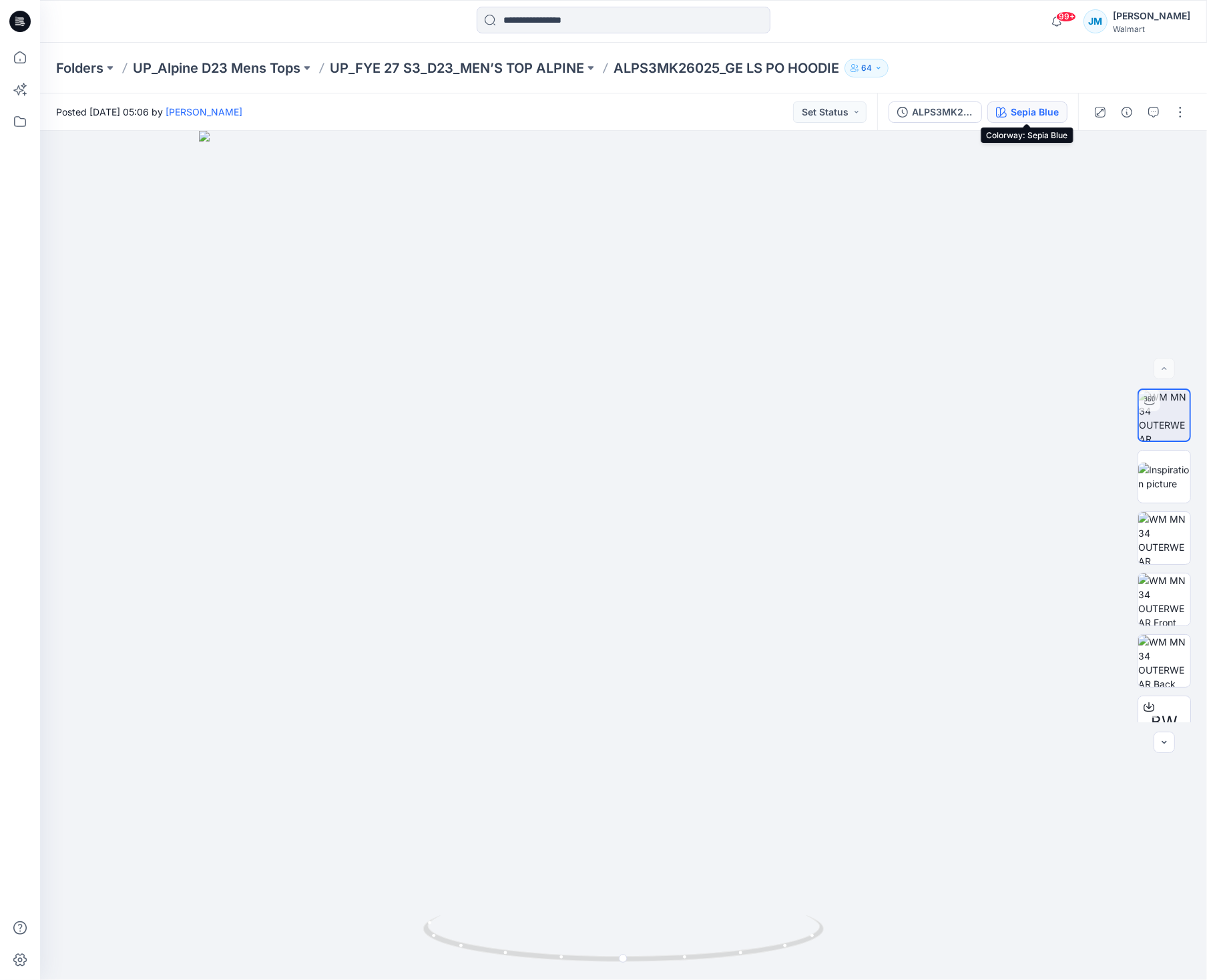
click at [1025, 111] on div "Sepia Blue" at bounding box center [1034, 112] width 48 height 14
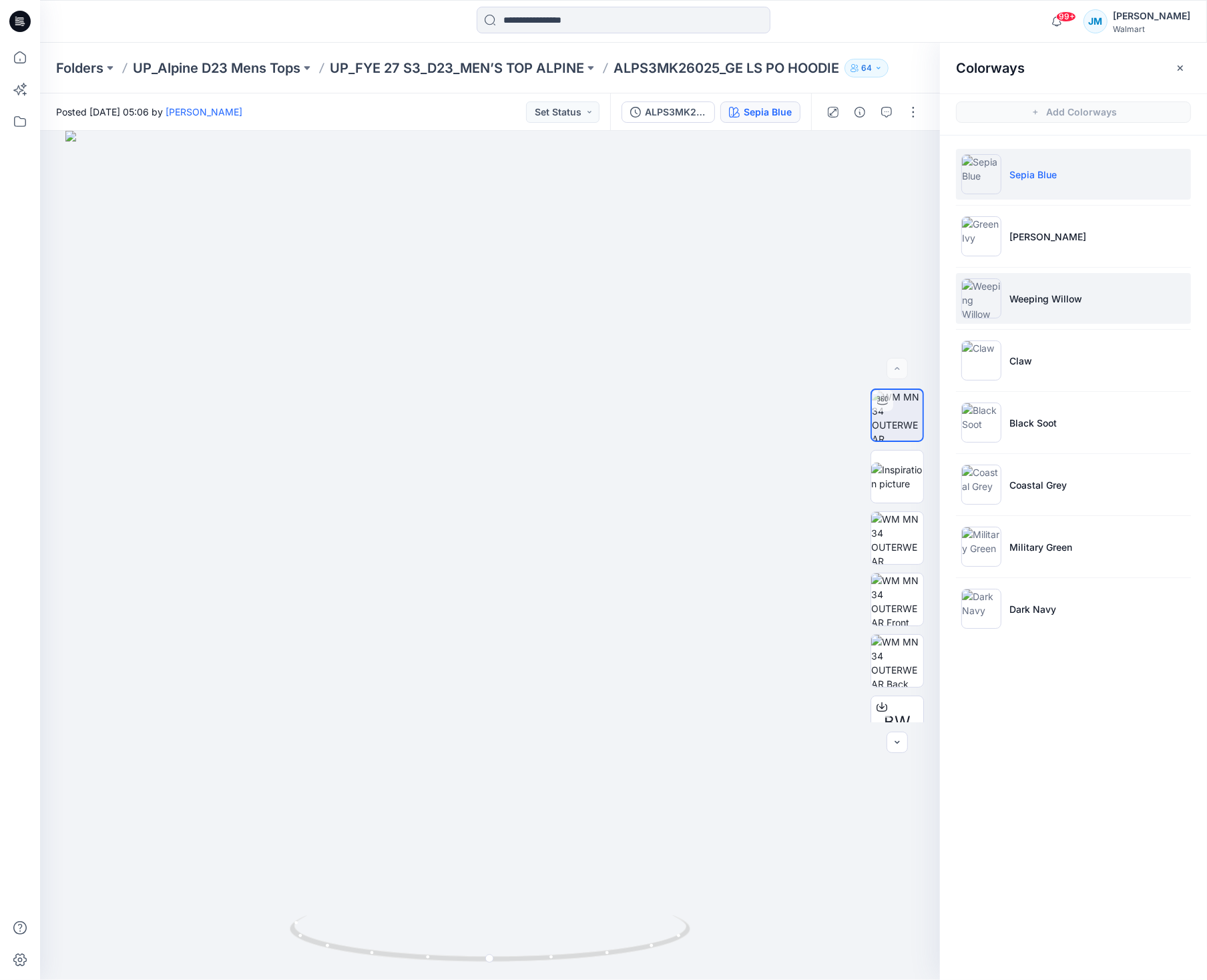
click at [975, 291] on img at bounding box center [981, 298] width 40 height 40
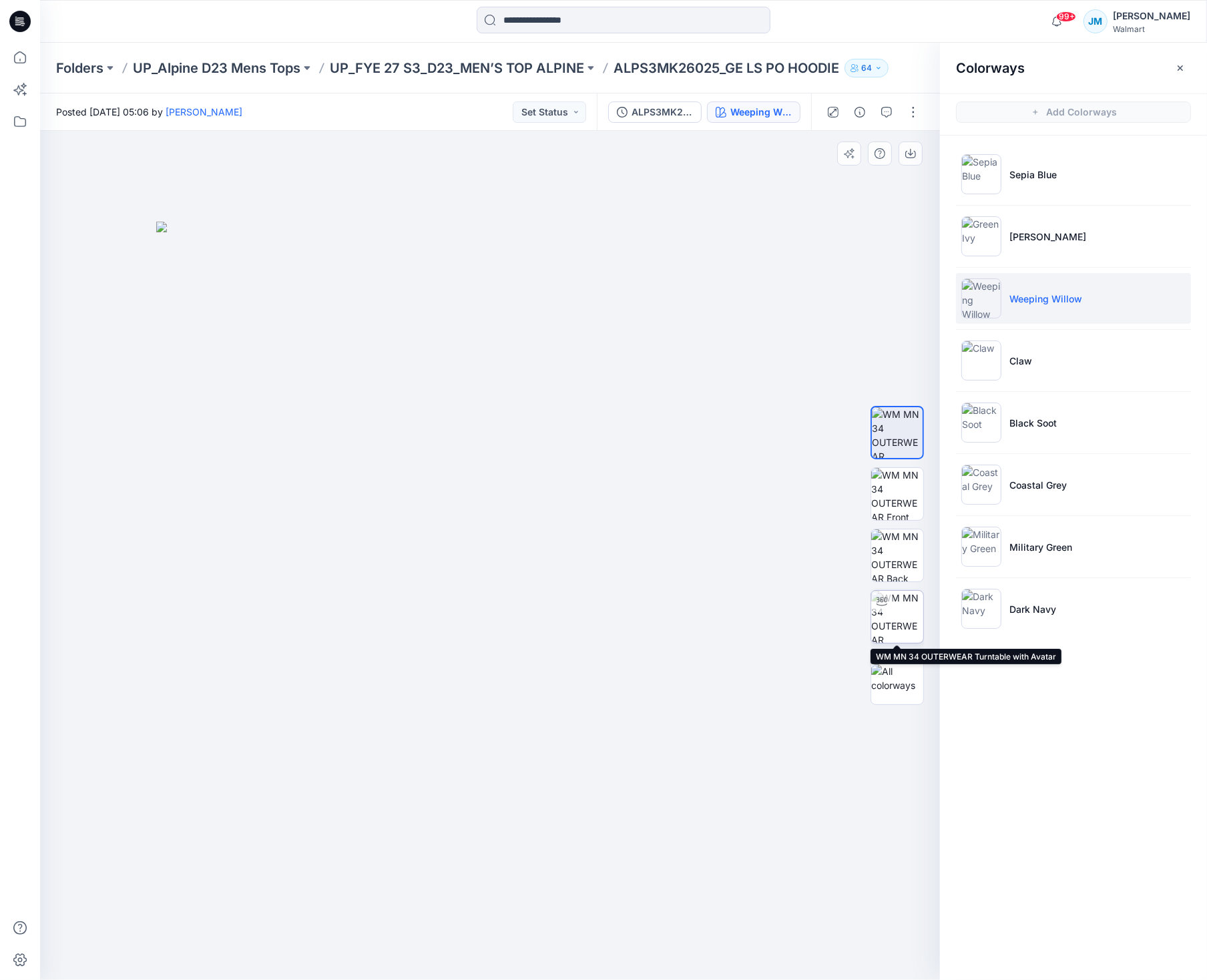
click at [903, 621] on img at bounding box center [897, 617] width 52 height 52
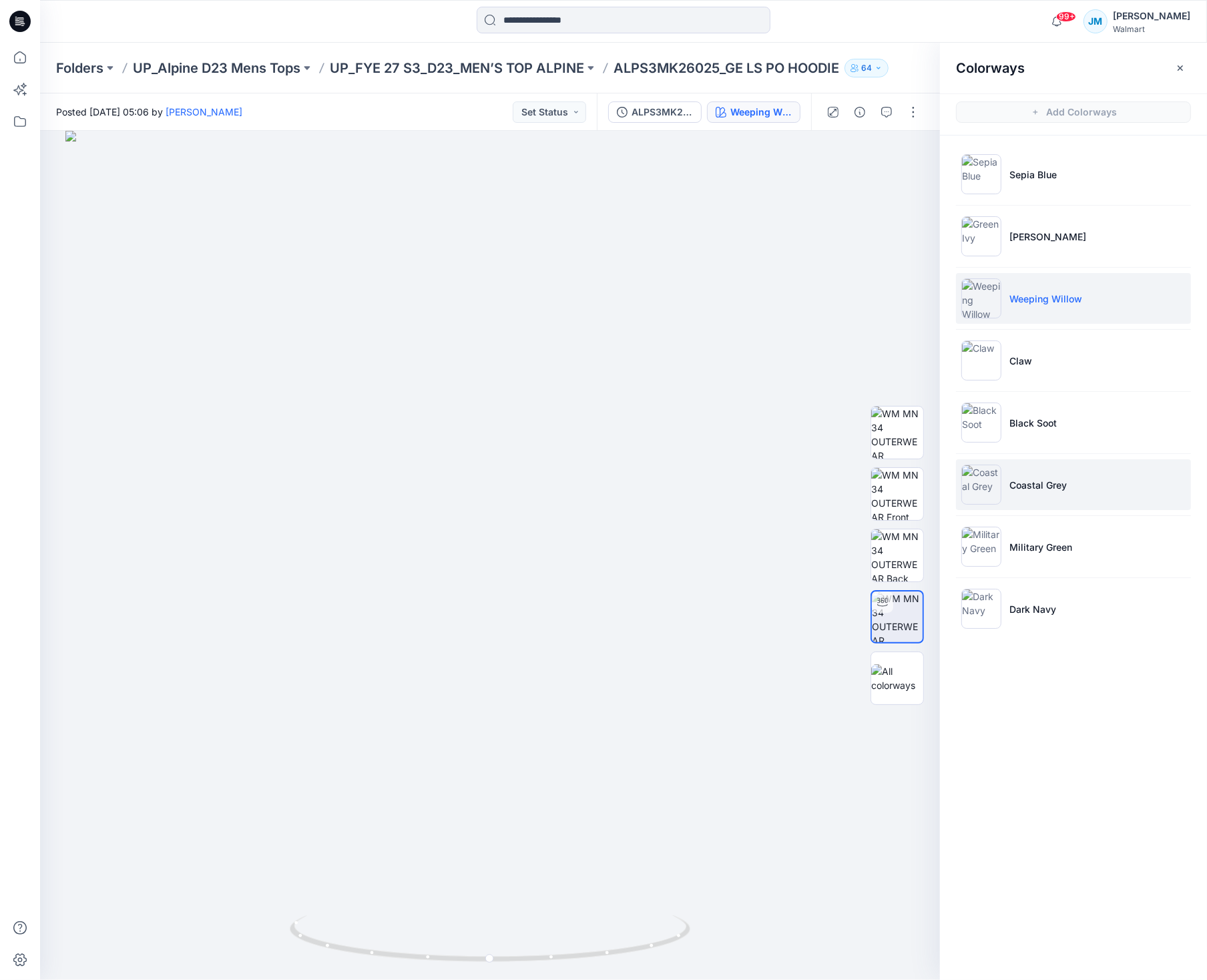
click at [977, 472] on img at bounding box center [981, 484] width 40 height 40
click at [990, 317] on img at bounding box center [981, 298] width 40 height 40
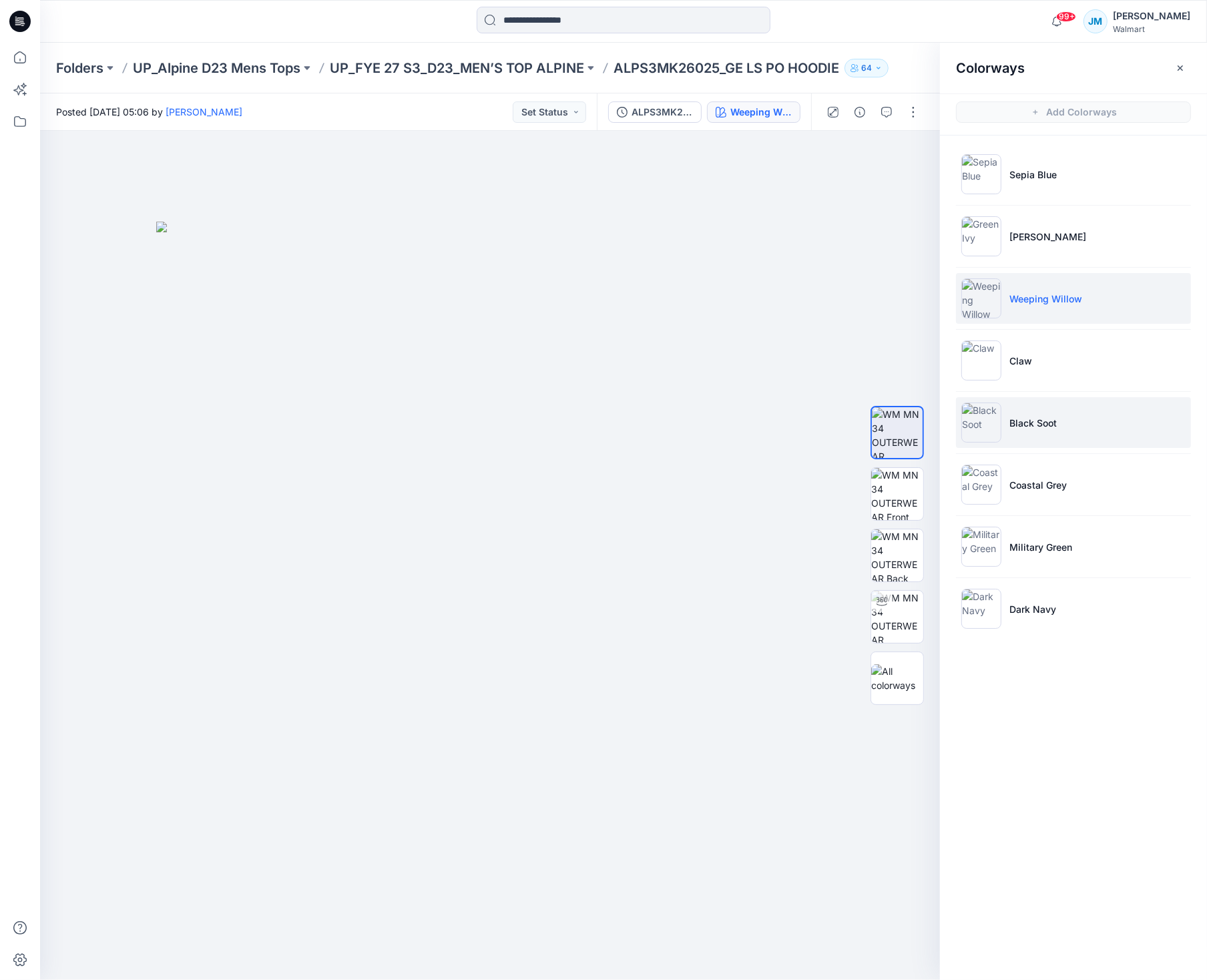
click at [989, 408] on img at bounding box center [981, 422] width 40 height 40
click at [980, 426] on img at bounding box center [981, 422] width 40 height 40
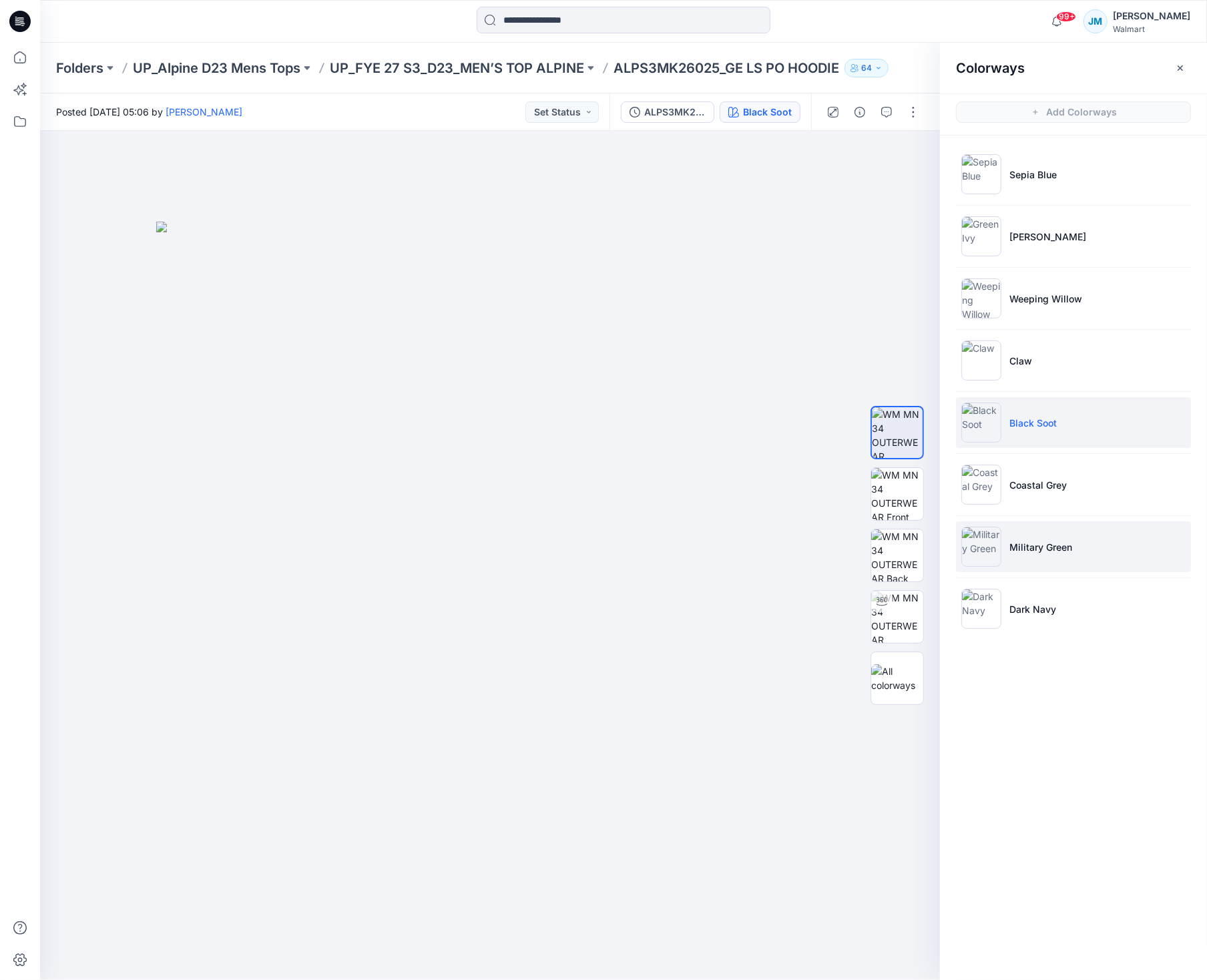
click at [990, 548] on img at bounding box center [981, 546] width 40 height 40
click at [886, 620] on img at bounding box center [897, 617] width 52 height 52
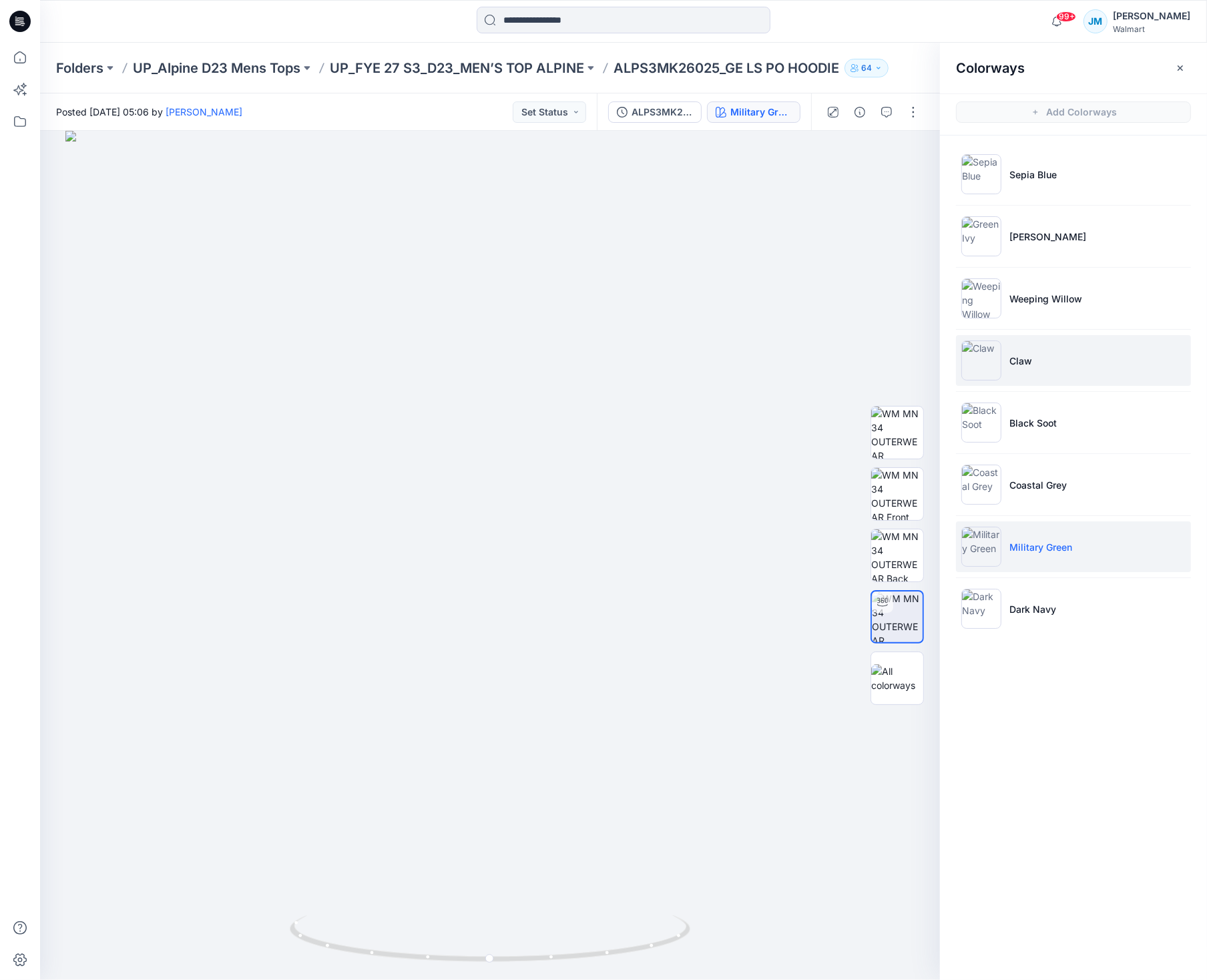
click at [981, 354] on img at bounding box center [981, 360] width 40 height 40
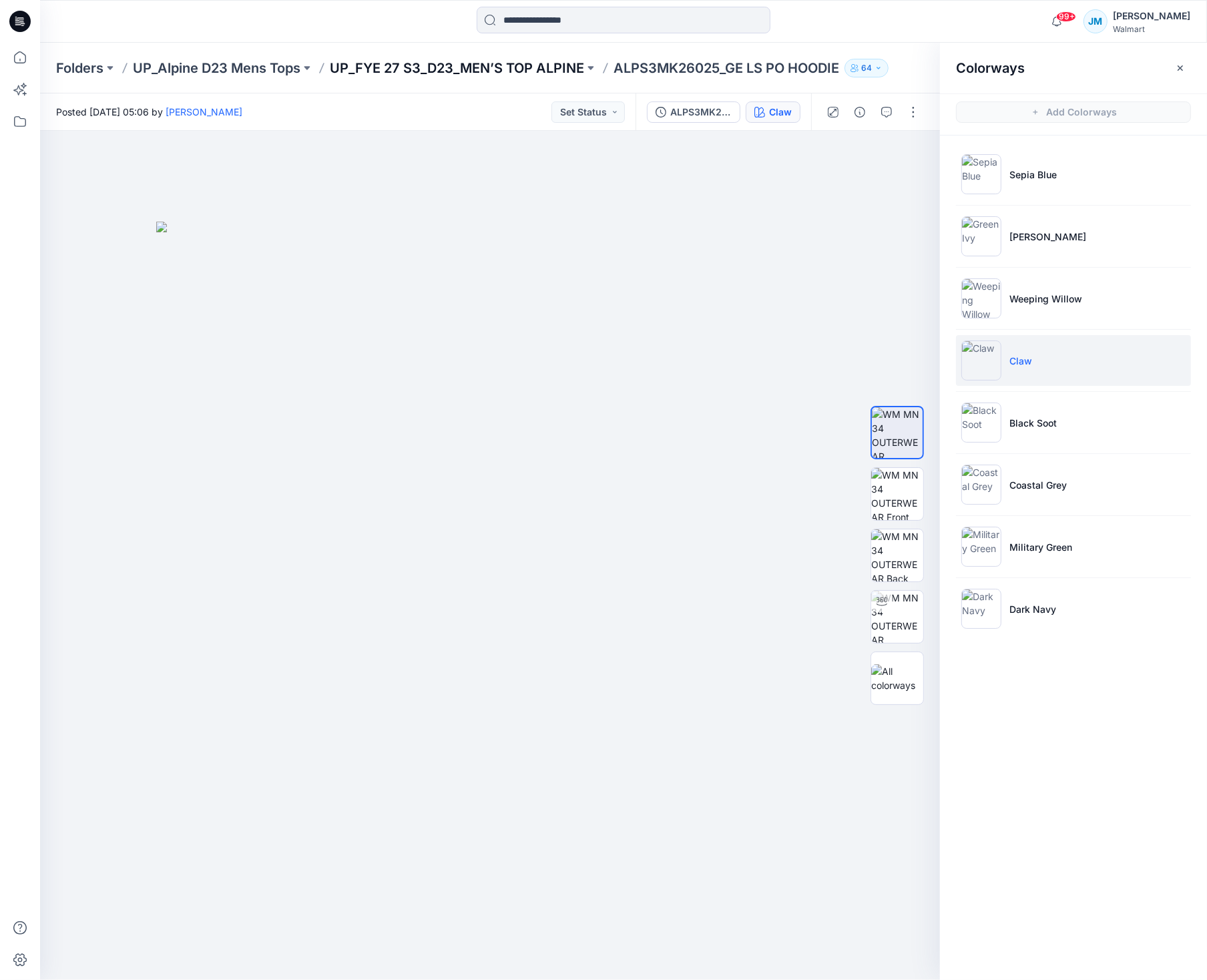
click at [500, 64] on p "UP_FYE 27 S3_D23_MEN’S TOP ALPINE" at bounding box center [457, 68] width 254 height 19
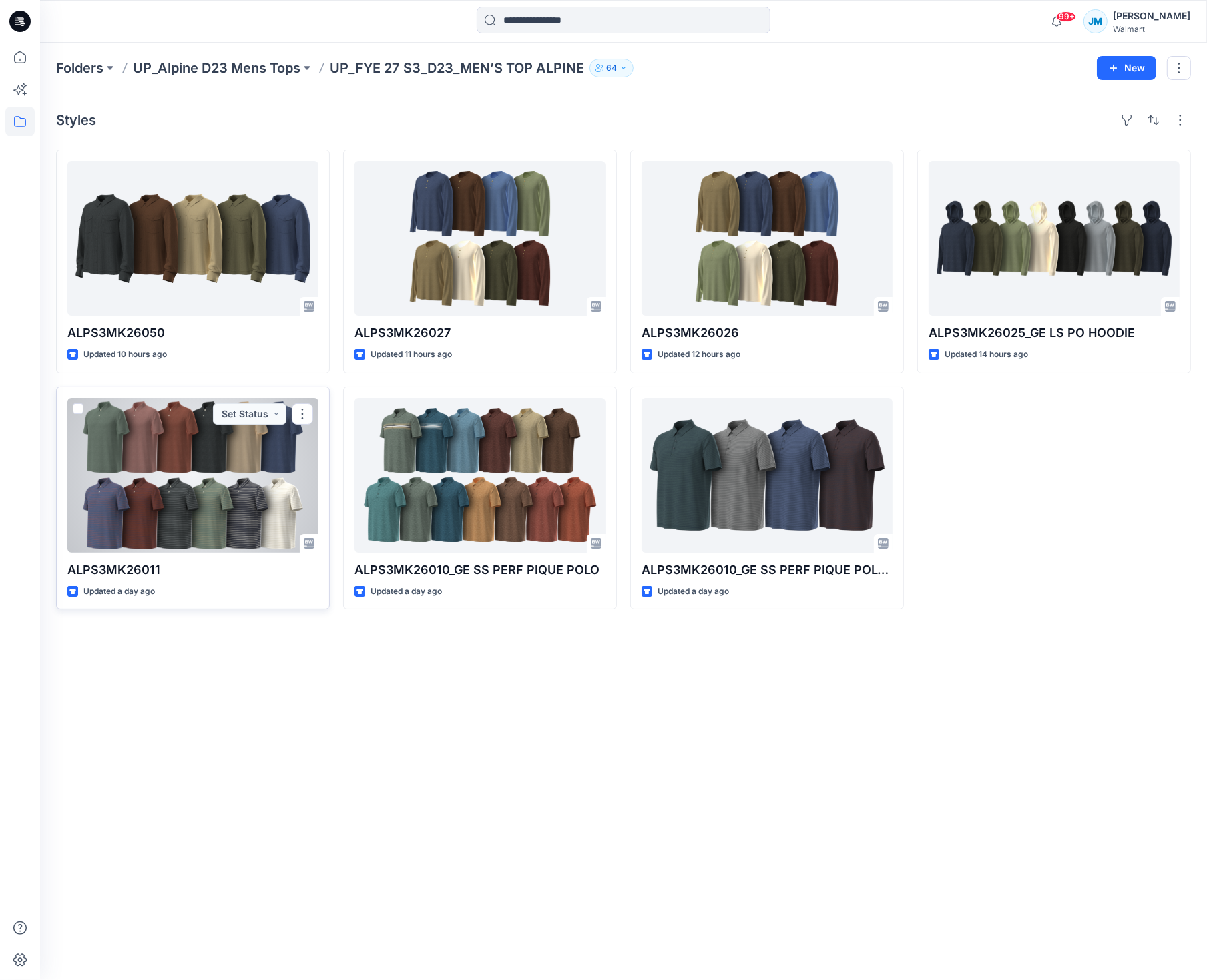
click at [285, 452] on div at bounding box center [193, 475] width 251 height 155
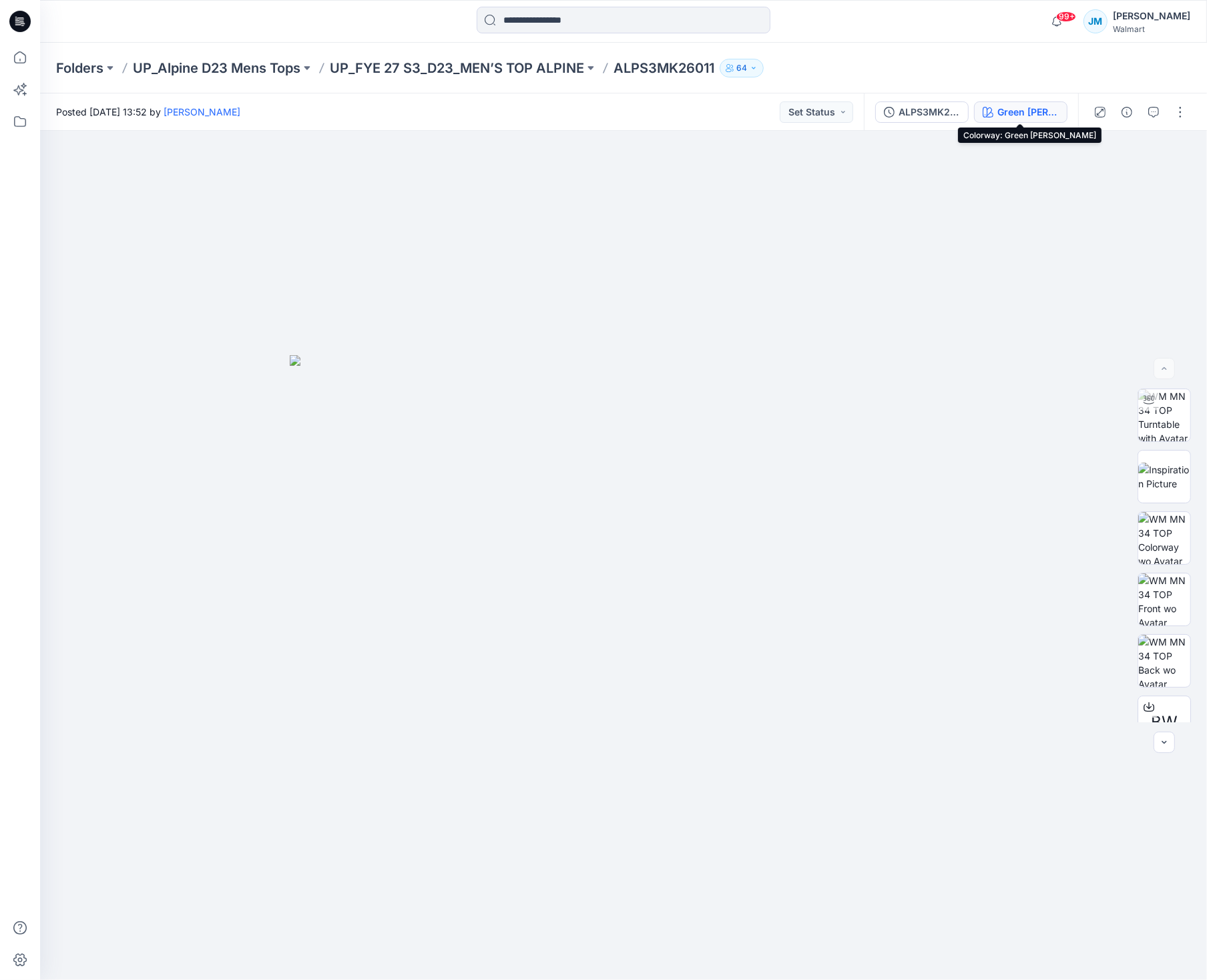
click at [1017, 112] on div "Green [PERSON_NAME]" at bounding box center [1028, 112] width 61 height 14
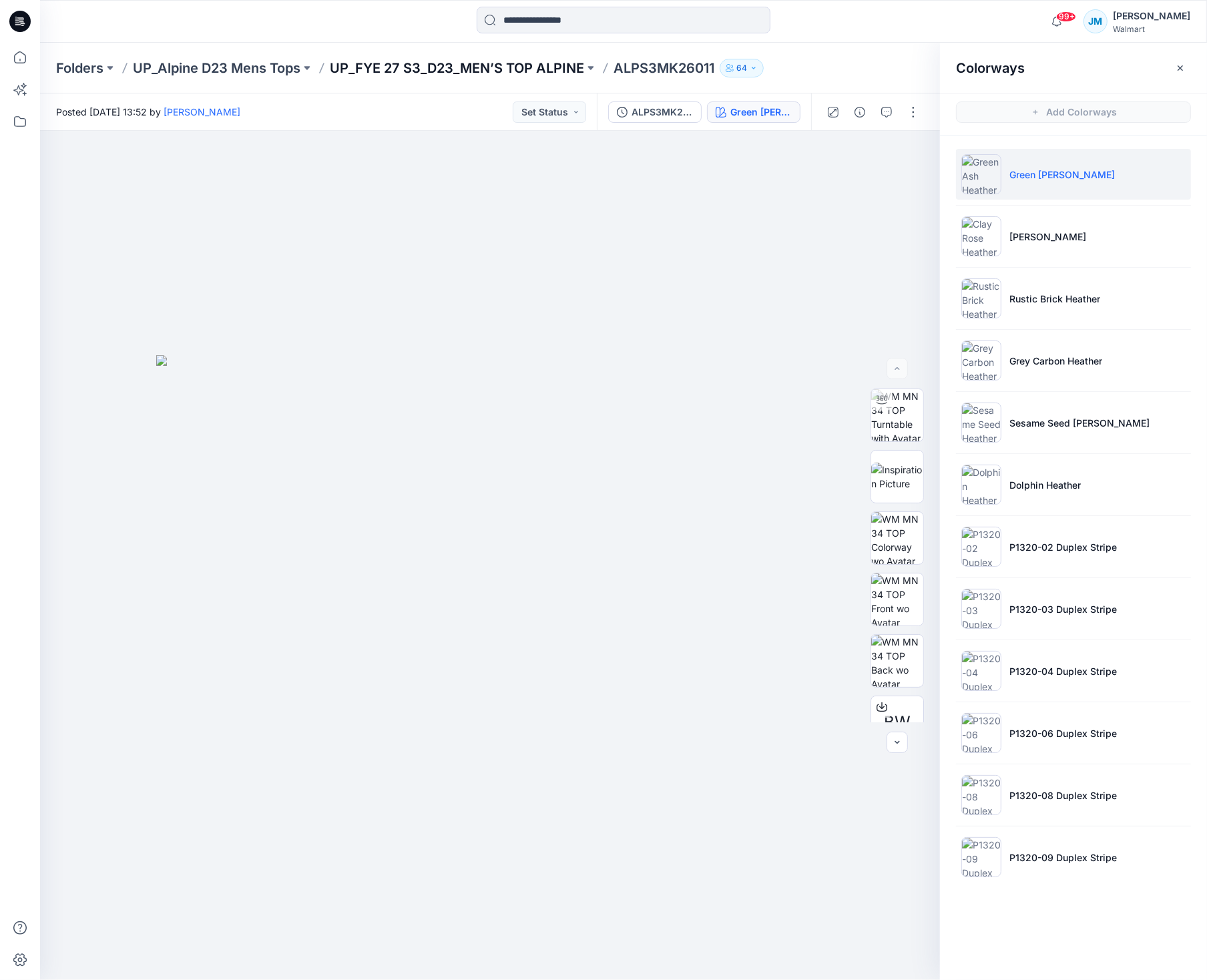
click at [452, 70] on p "UP_FYE 27 S3_D23_MEN’S TOP ALPINE" at bounding box center [457, 68] width 254 height 19
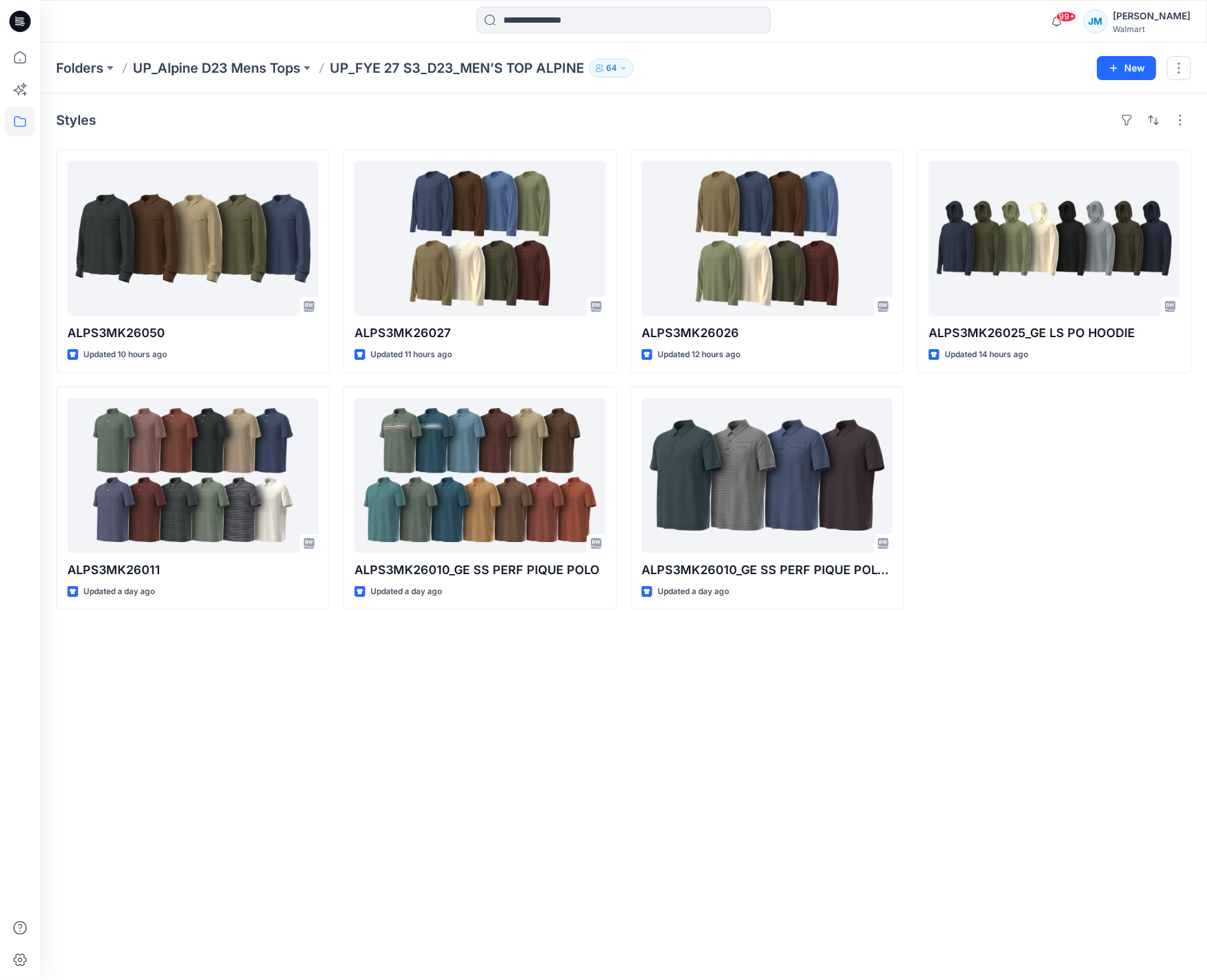
click at [274, 71] on p "UP_Alpine D23 Mens Tops" at bounding box center [217, 68] width 167 height 19
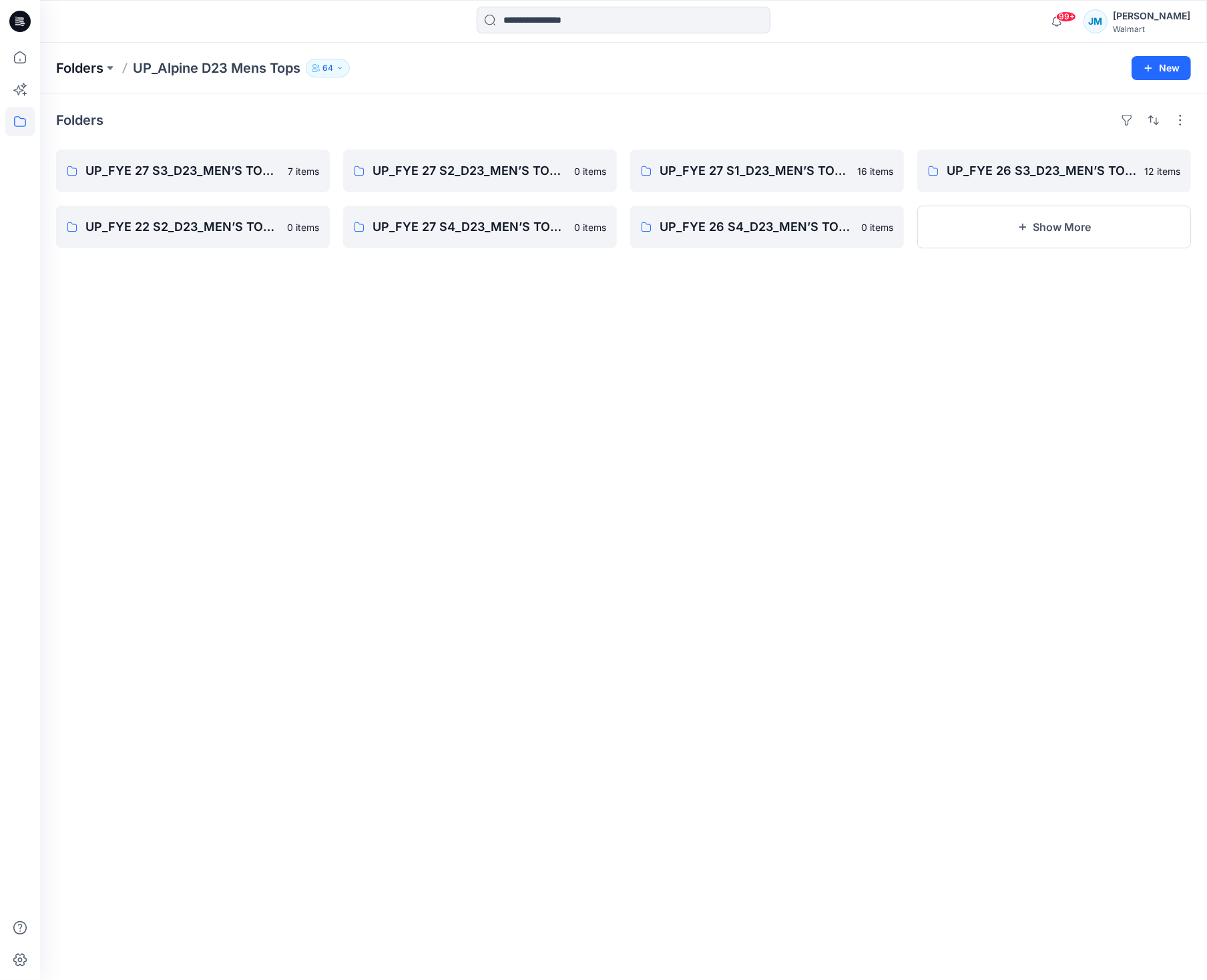
click at [101, 69] on p "Folders" at bounding box center [80, 68] width 48 height 19
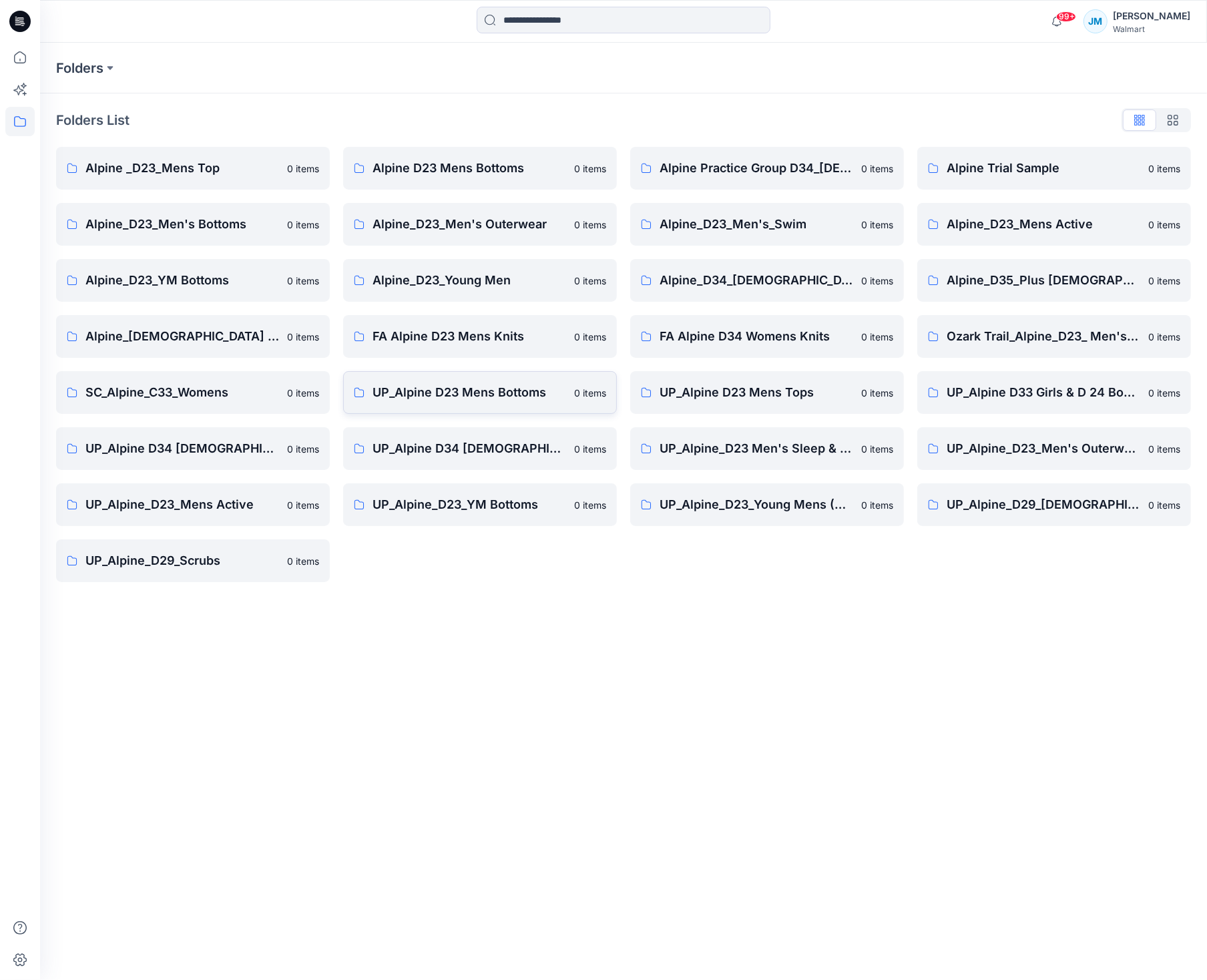
click at [536, 393] on p "UP_Alpine D23 Mens Bottoms" at bounding box center [469, 393] width 193 height 19
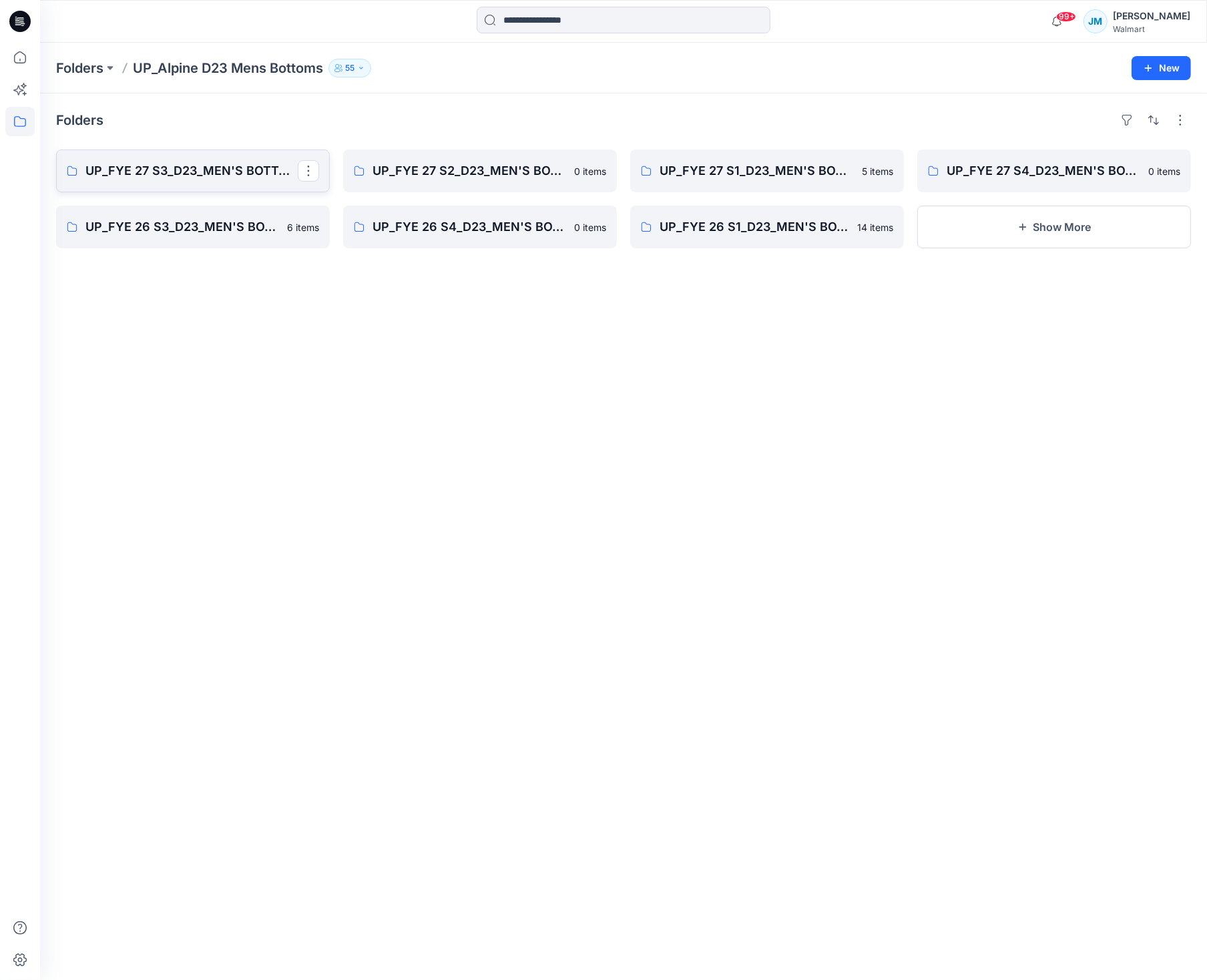
click at [212, 177] on p "UP_FYE 27 S3_D23_MEN'S BOTTOM ALPINE" at bounding box center [191, 171] width 212 height 19
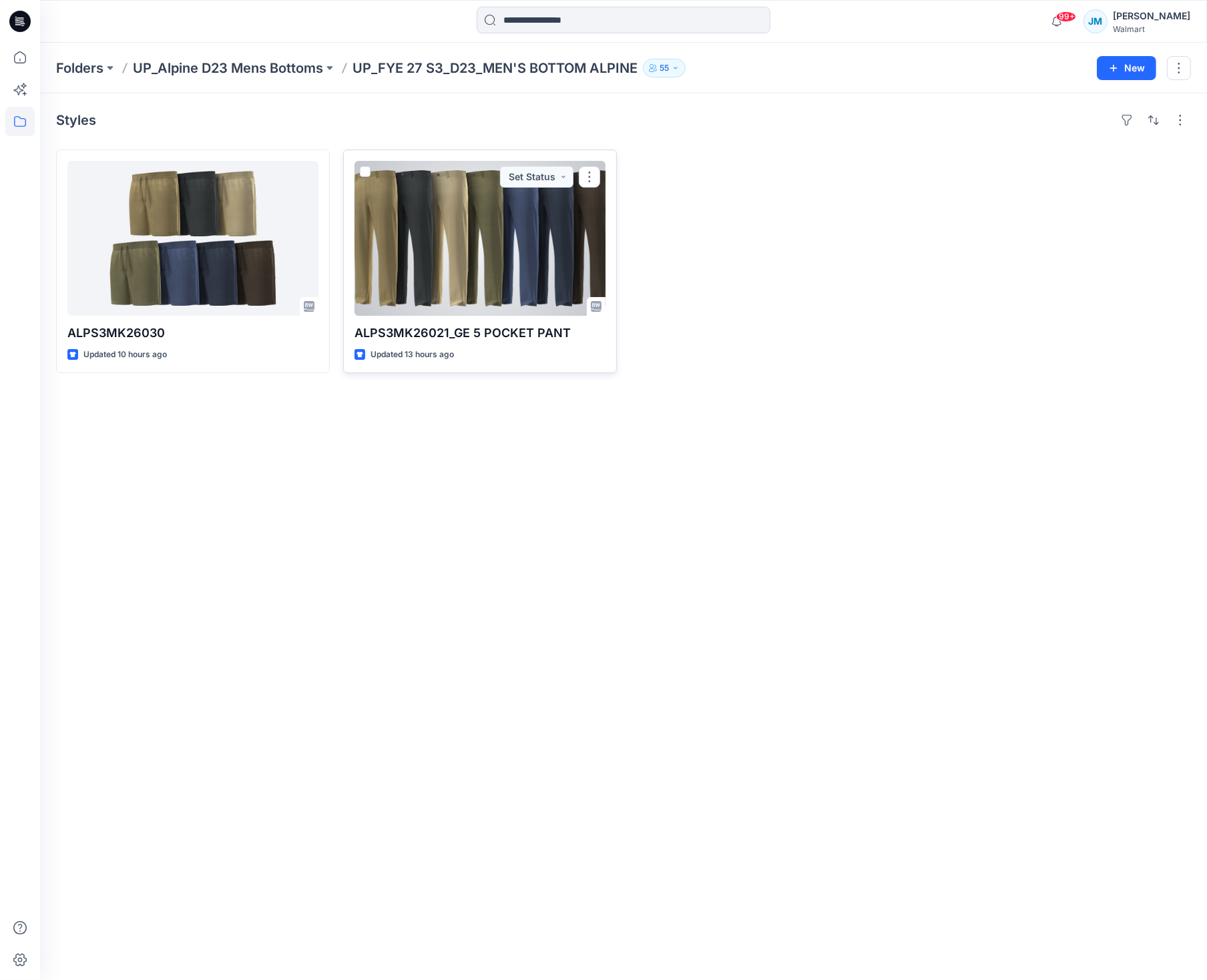
click at [428, 234] on div at bounding box center [480, 238] width 251 height 155
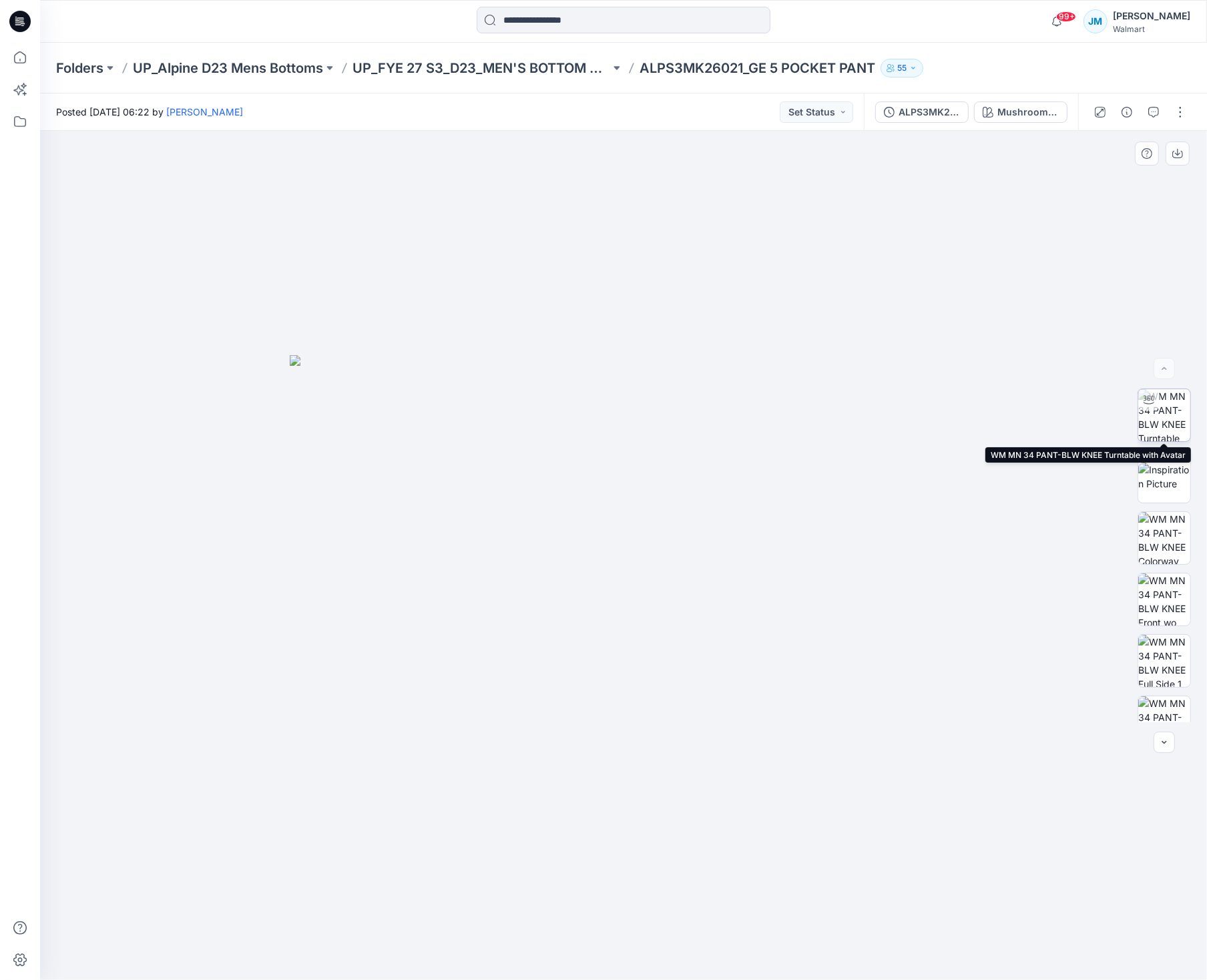
click at [1160, 421] on img at bounding box center [1164, 415] width 52 height 52
click at [627, 942] on icon at bounding box center [624, 942] width 8 height 8
click at [627, 942] on icon at bounding box center [625, 940] width 404 height 50
drag, startPoint x: 711, startPoint y: 595, endPoint x: 640, endPoint y: 757, distance: 176.9
click at [533, 595] on img at bounding box center [624, 487] width 1124 height 986
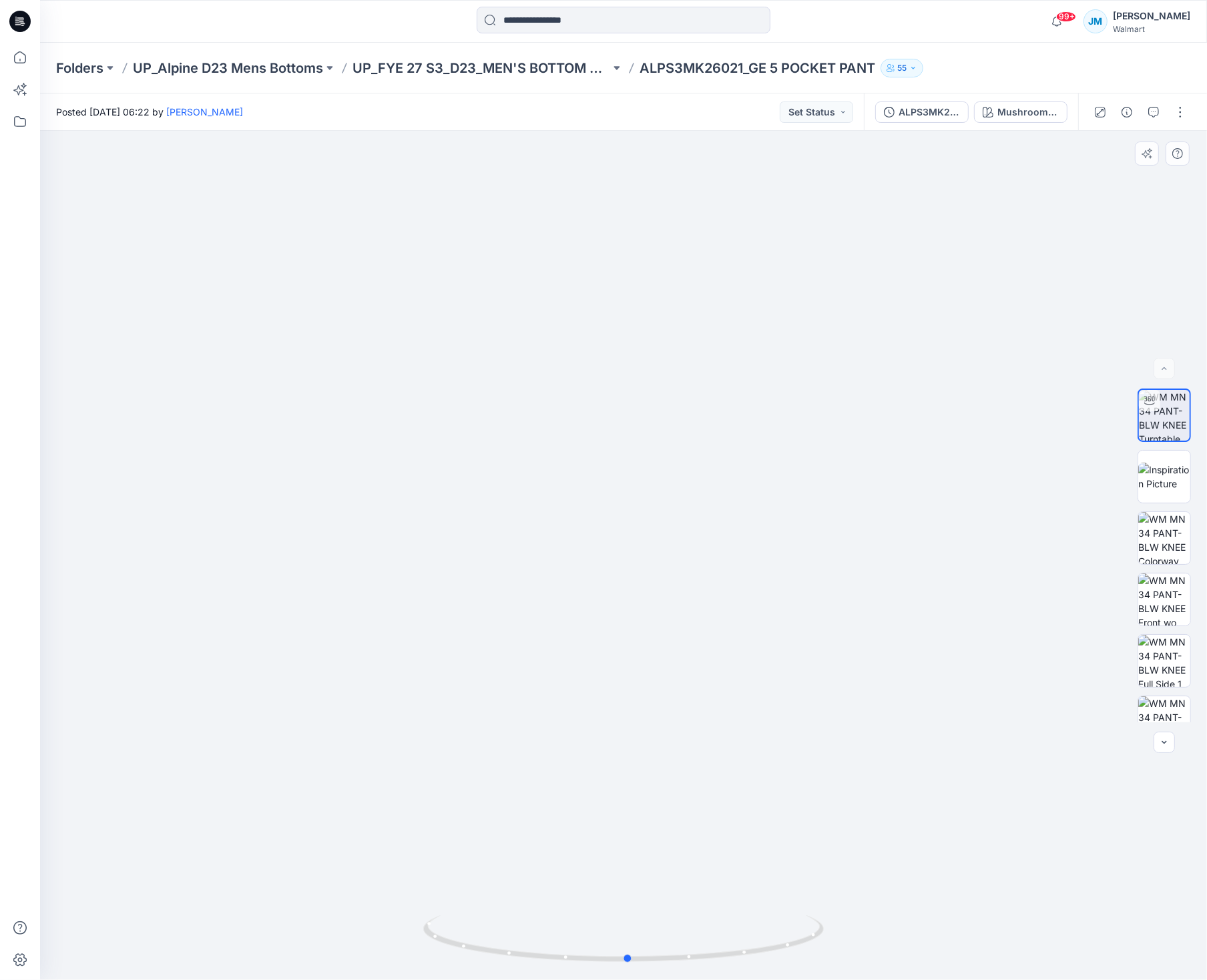
drag, startPoint x: 627, startPoint y: 961, endPoint x: 1030, endPoint y: 922, distance: 404.9
click at [1030, 922] on div at bounding box center [623, 555] width 1167 height 849
click at [1162, 538] on img at bounding box center [1164, 538] width 52 height 52
click at [1164, 608] on img at bounding box center [1164, 600] width 52 height 52
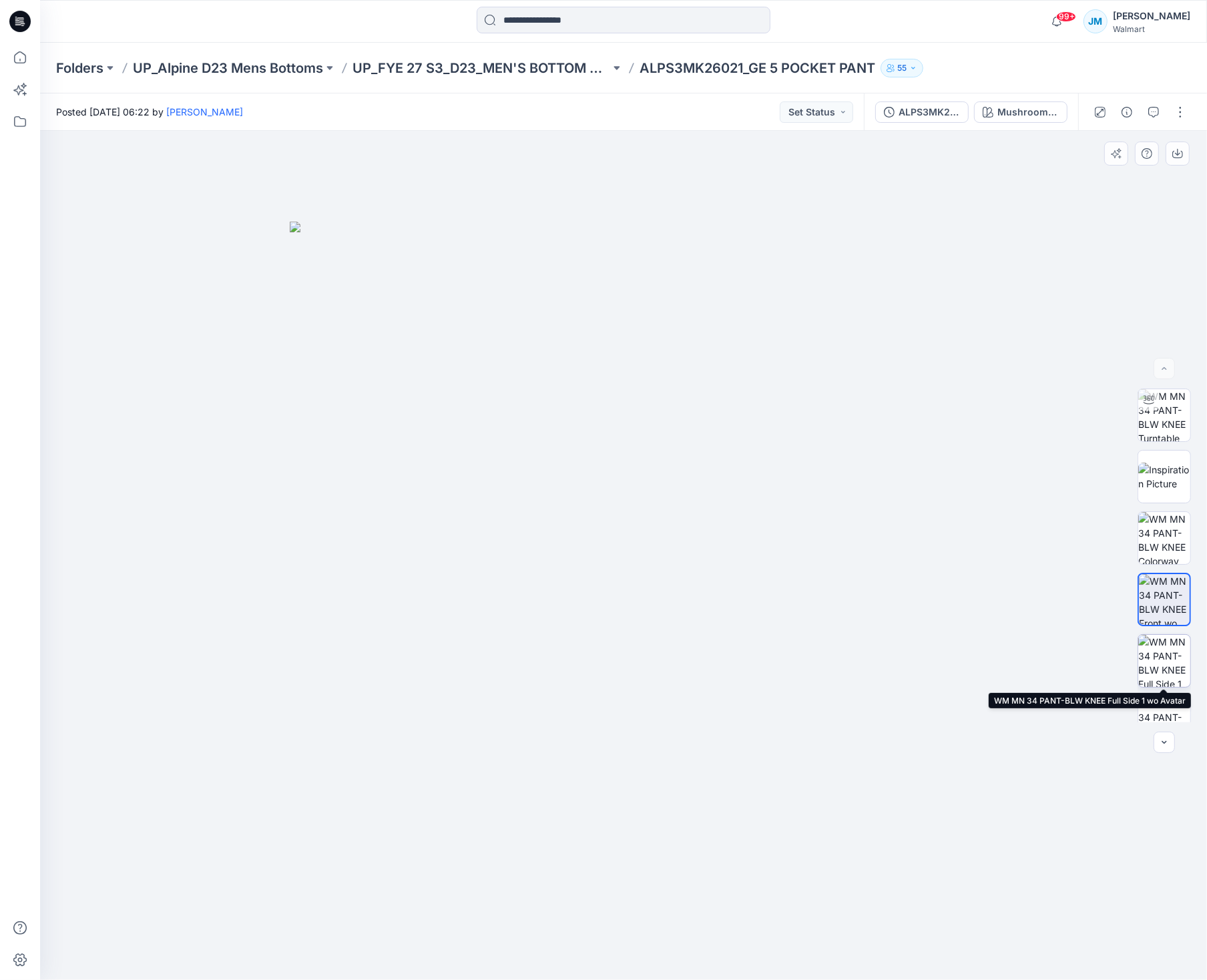
click at [1164, 671] on img at bounding box center [1164, 661] width 52 height 52
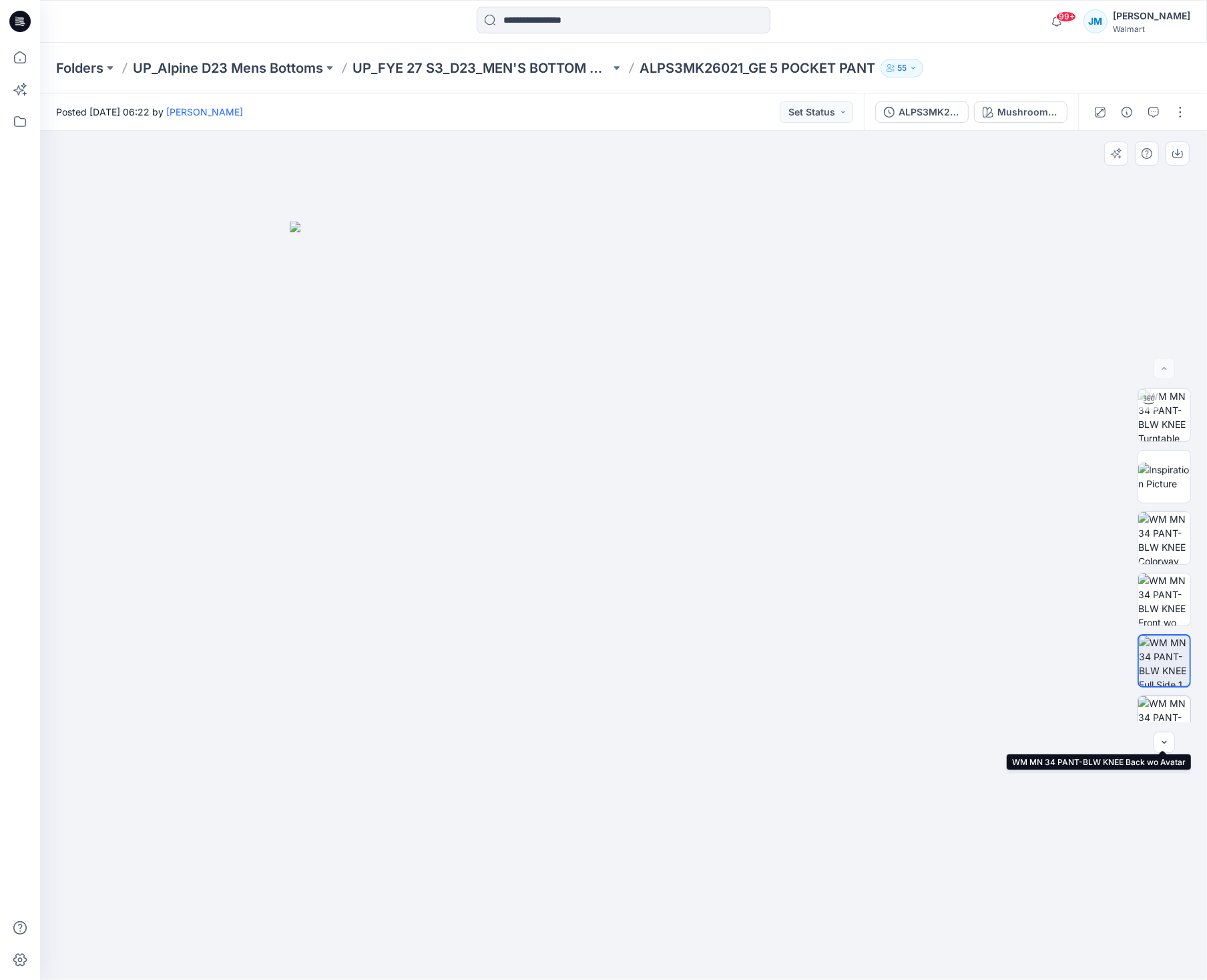
click at [1172, 711] on img at bounding box center [1164, 722] width 52 height 52
click at [1172, 711] on img at bounding box center [1164, 722] width 51 height 51
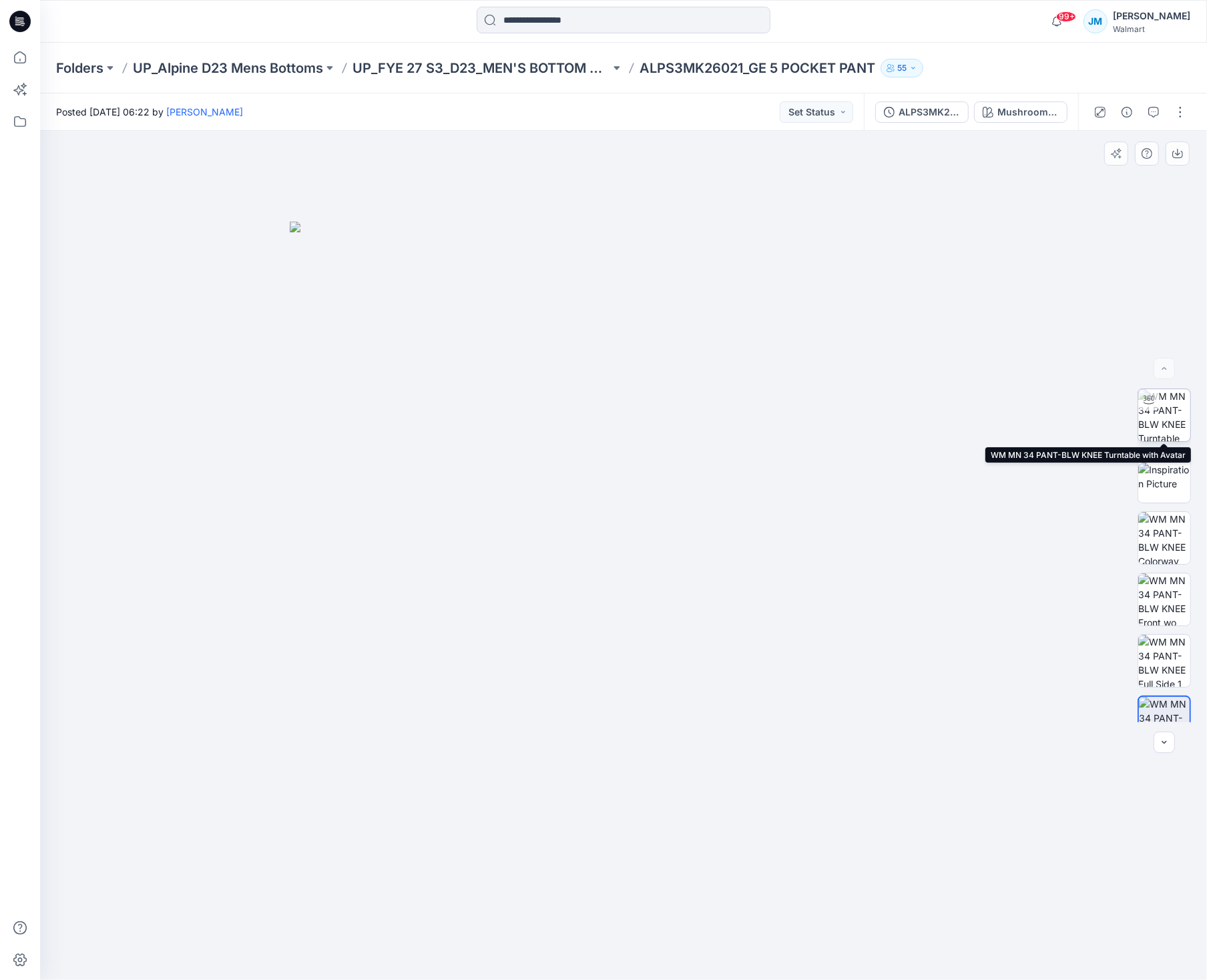
click at [1171, 407] on img at bounding box center [1164, 415] width 52 height 52
click at [1010, 120] on button "Mushroom Cap" at bounding box center [1021, 113] width 93 height 22
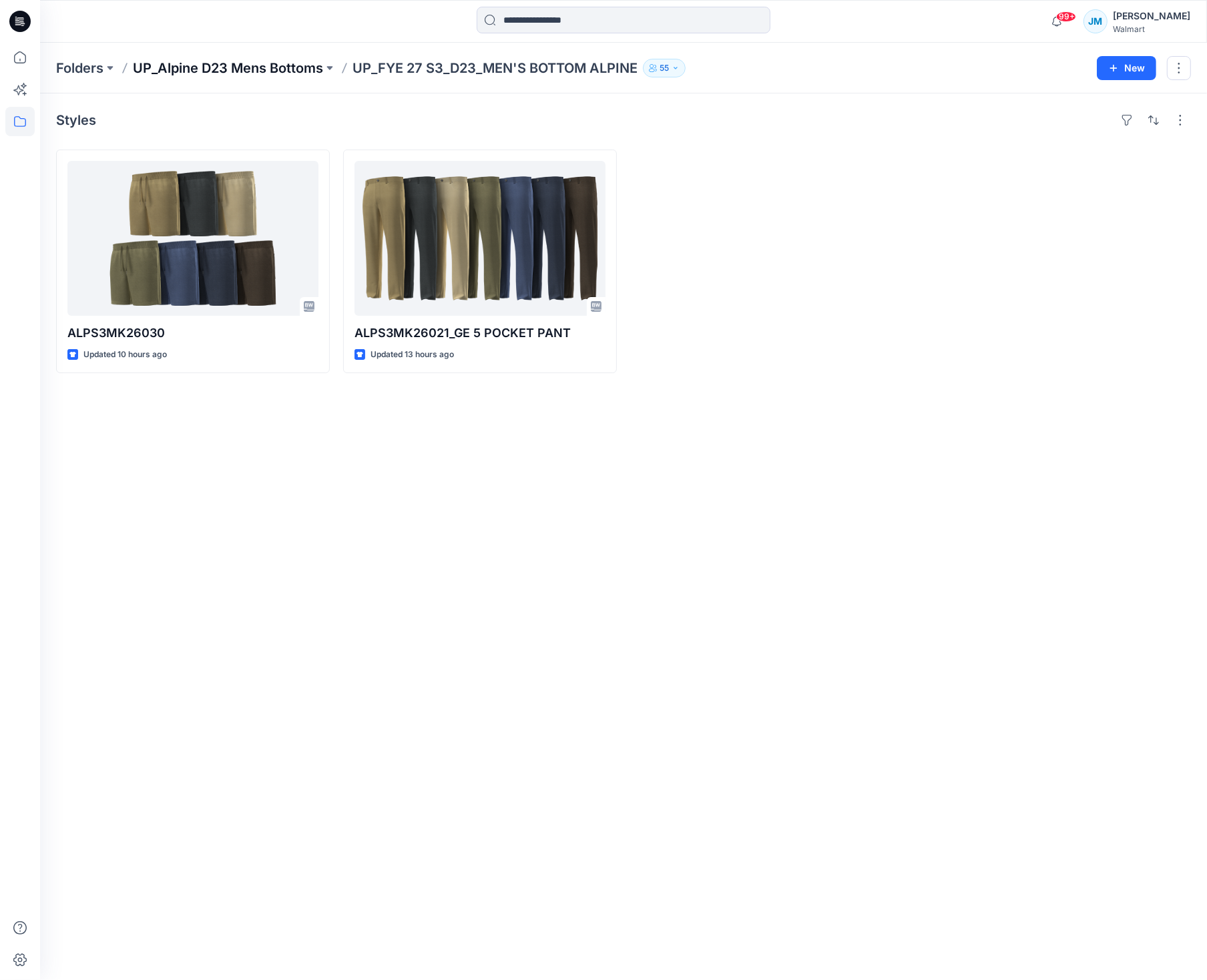
click at [245, 73] on p "UP_Alpine D23 Mens Bottoms" at bounding box center [228, 68] width 191 height 19
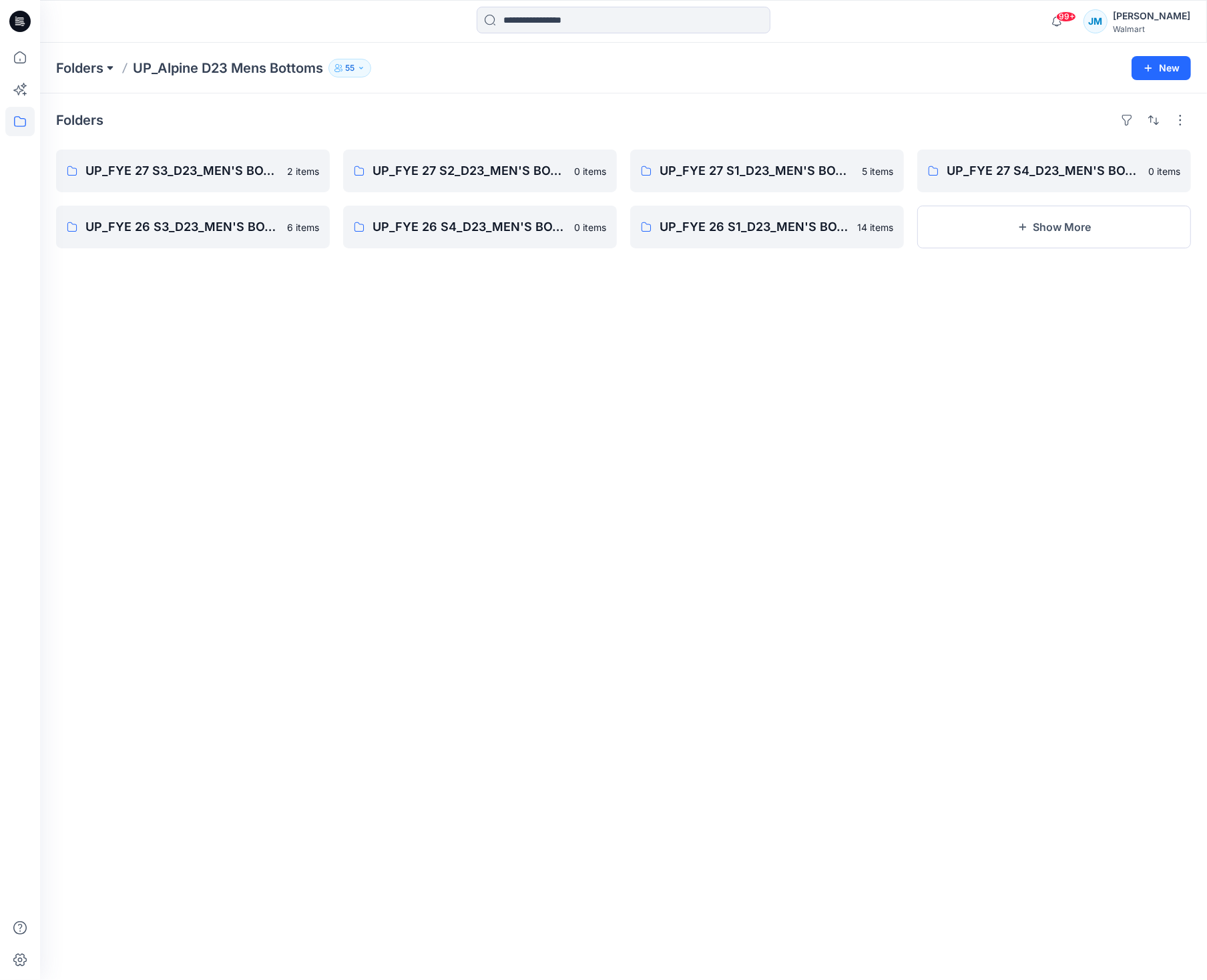
drag, startPoint x: 164, startPoint y: 68, endPoint x: 113, endPoint y: 74, distance: 51.4
click at [164, 68] on p "UP_Alpine D23 Mens Bottoms" at bounding box center [228, 68] width 191 height 19
click at [104, 71] on button at bounding box center [110, 68] width 13 height 19
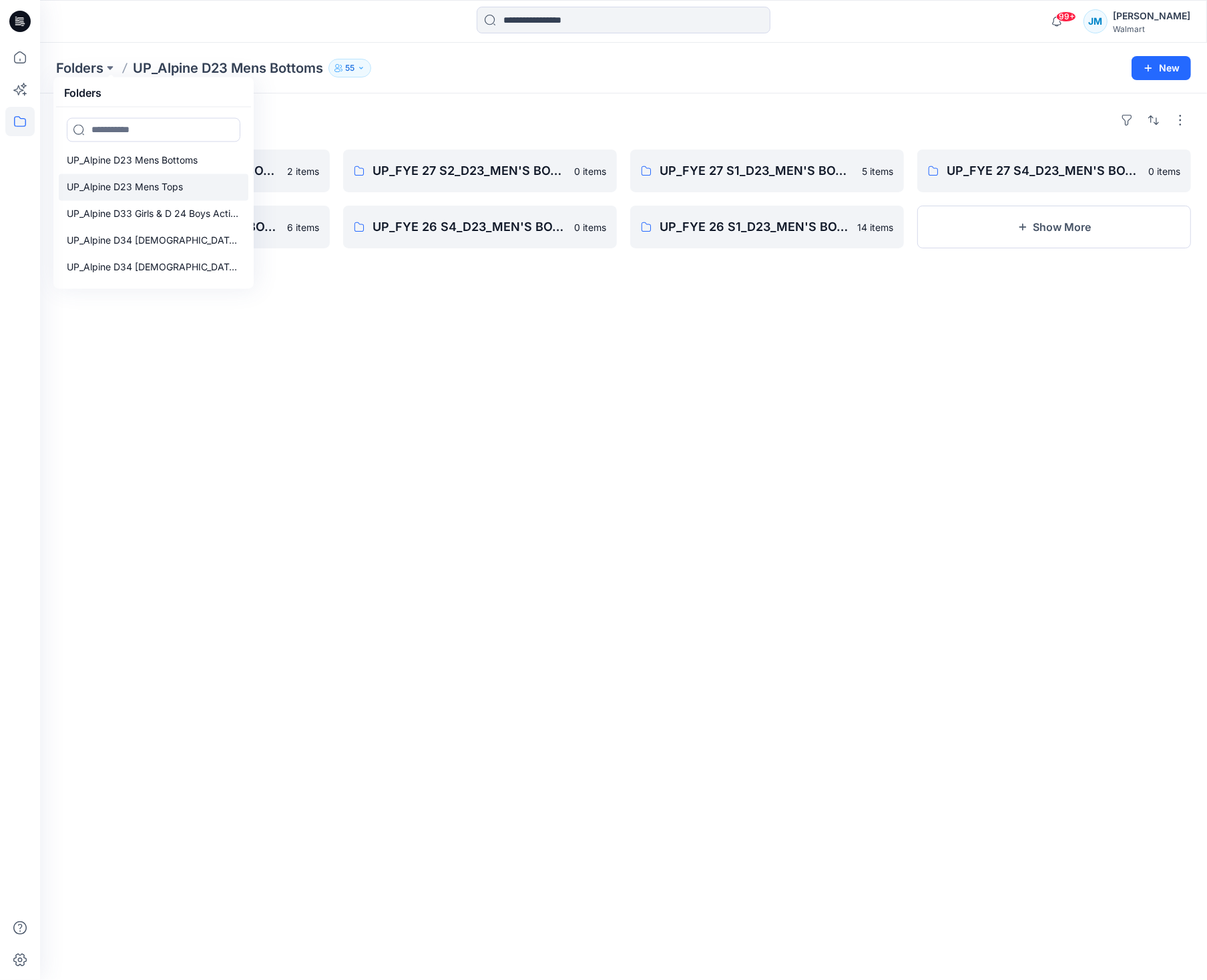
scroll to position [461, 0]
click at [160, 175] on p "UP_Alpine D23 Mens Tops" at bounding box center [124, 183] width 116 height 16
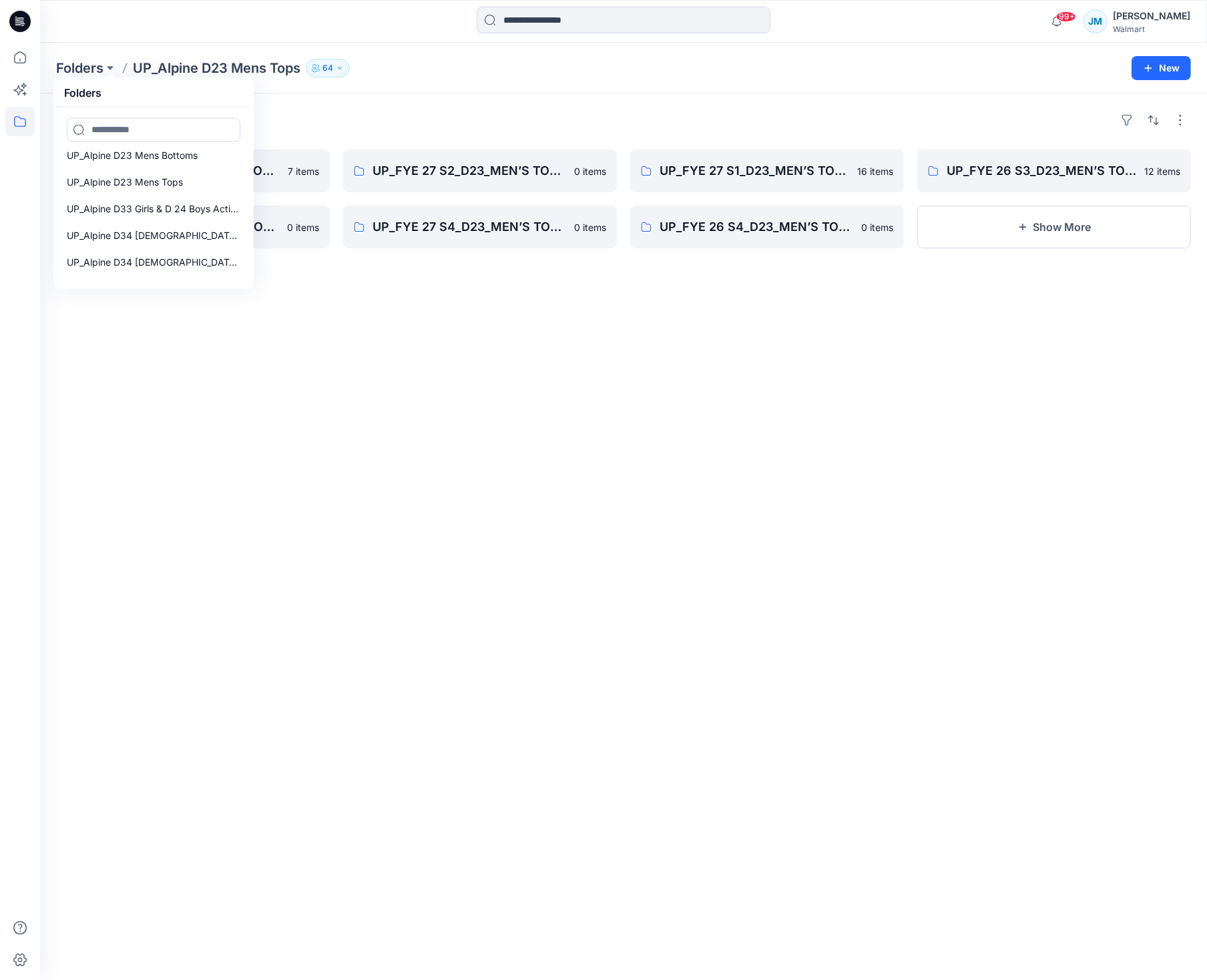
click at [411, 122] on div "Folders" at bounding box center [624, 121] width 1135 height 22
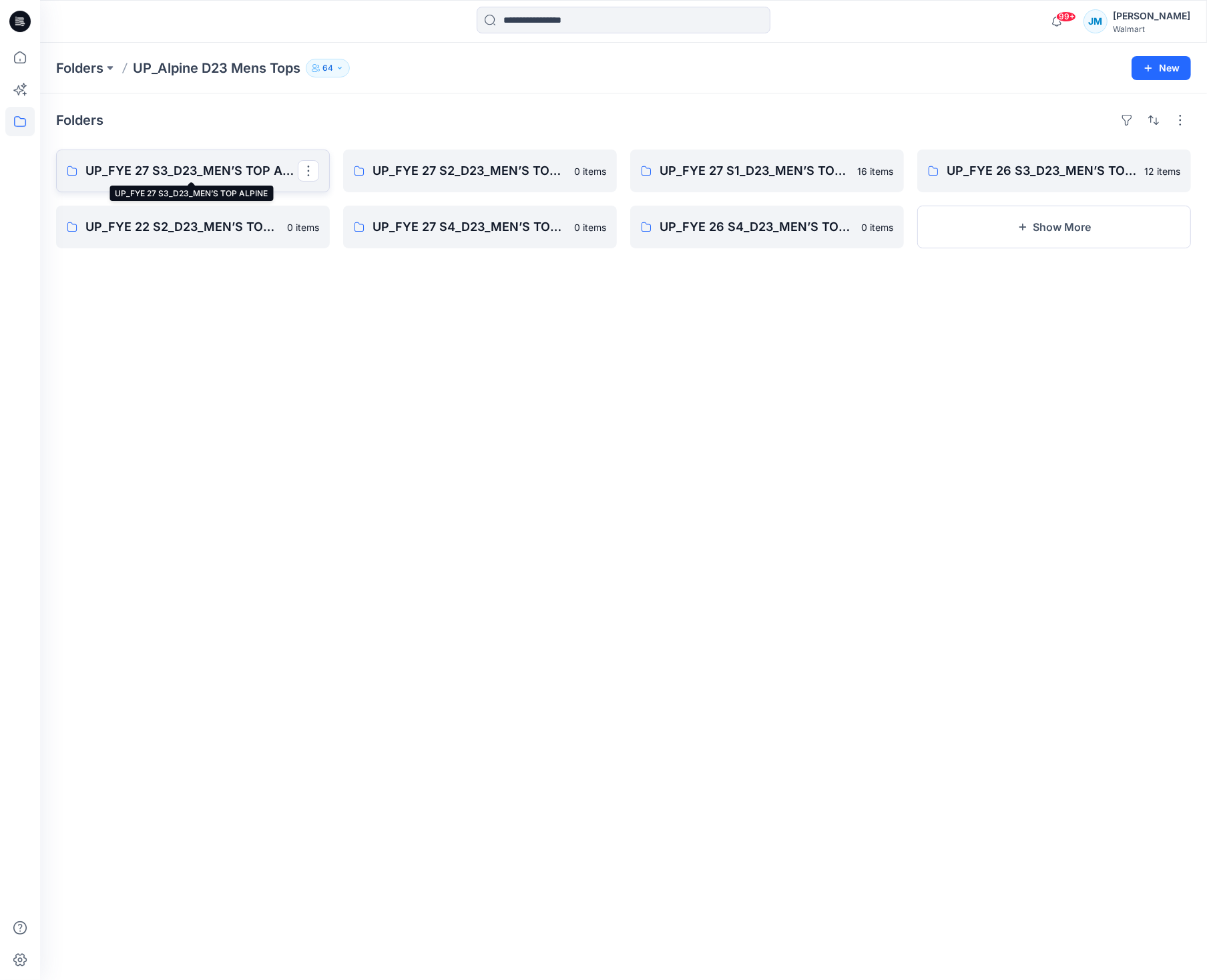
click at [209, 180] on p "UP_FYE 27 S3_D23_MEN’S TOP ALPINE" at bounding box center [191, 171] width 212 height 19
